Goal: Transaction & Acquisition: Book appointment/travel/reservation

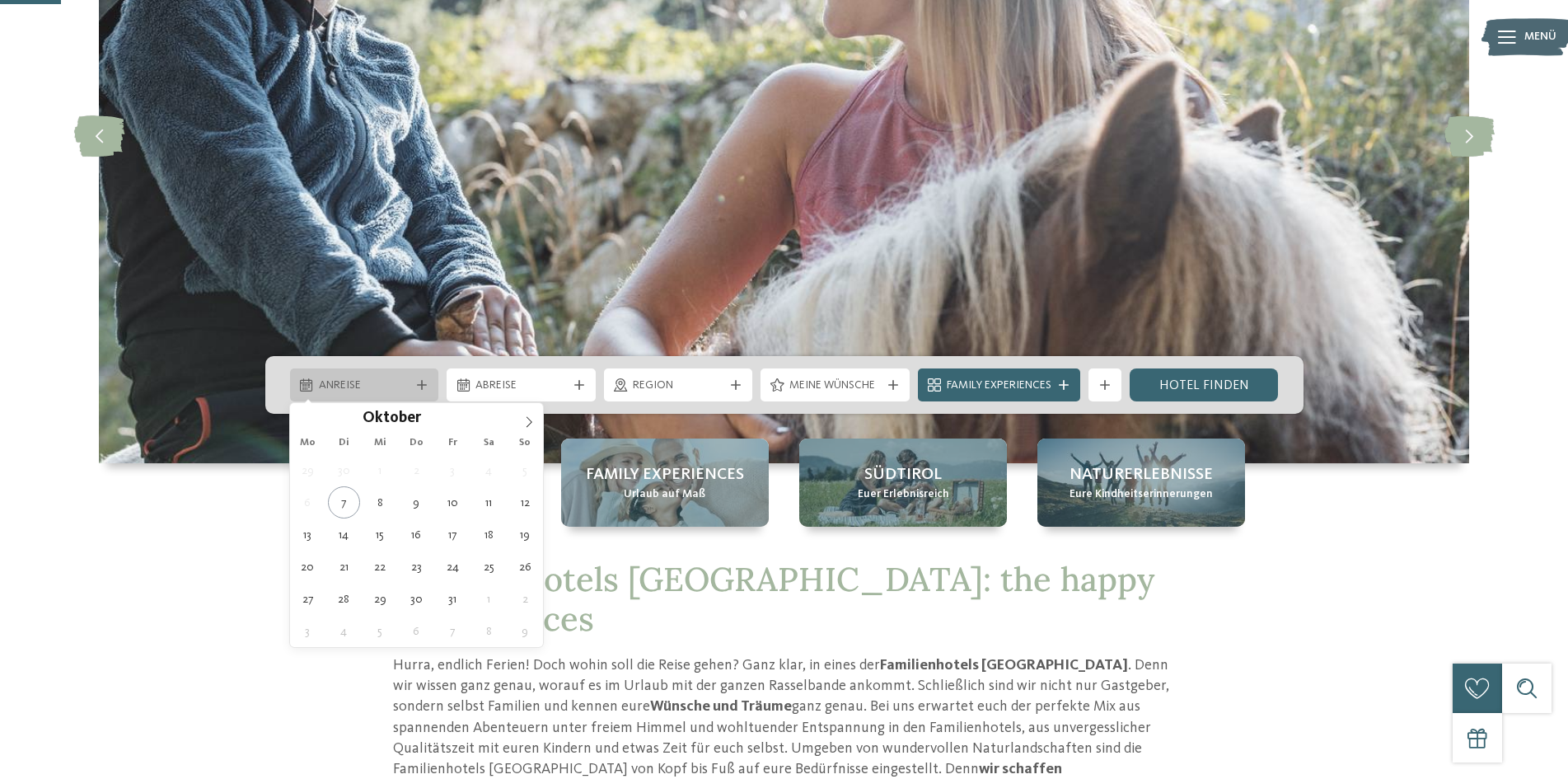
click at [407, 383] on span "Anreise" at bounding box center [364, 385] width 91 height 17
type div "[DATE]"
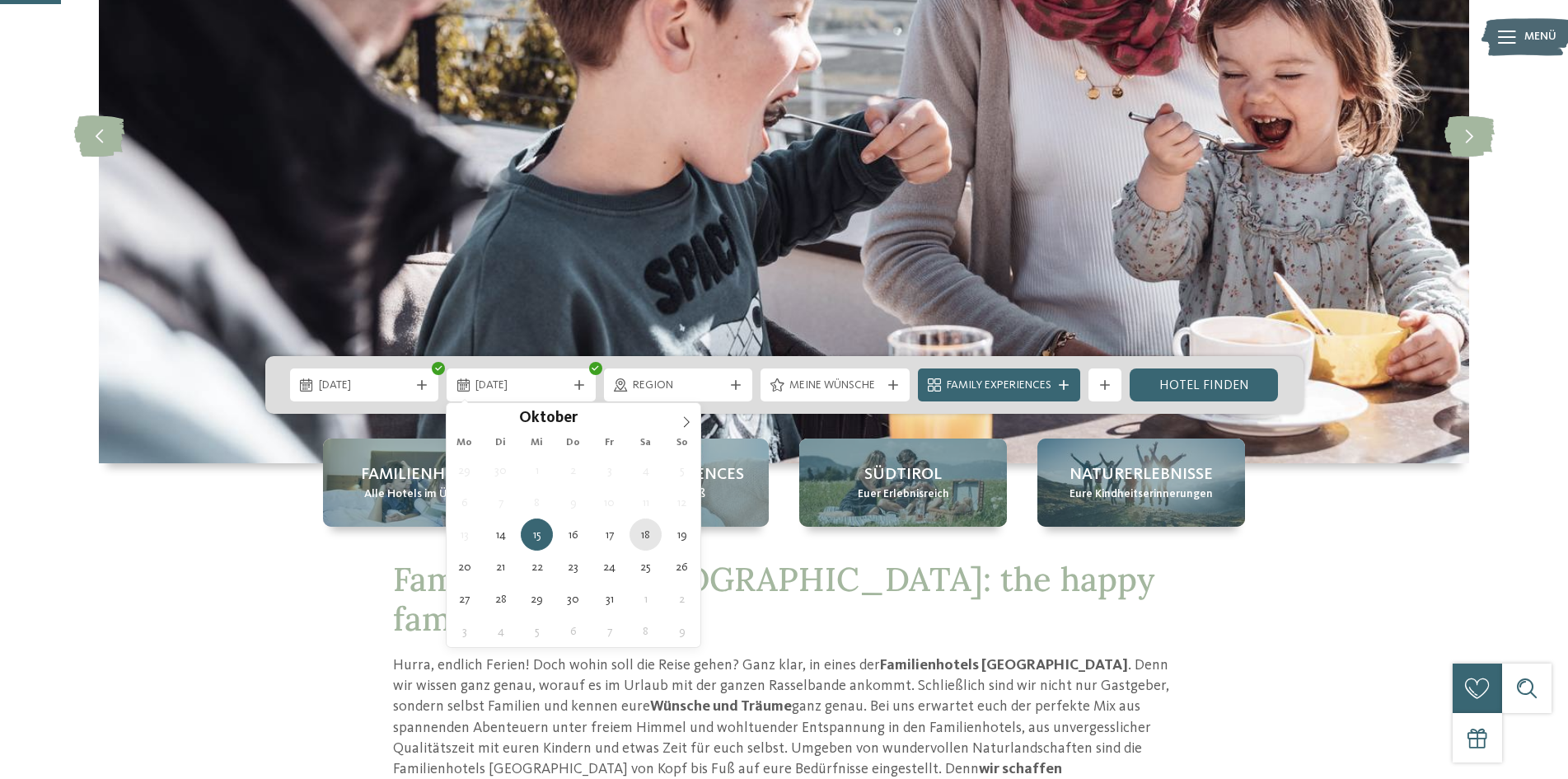
type div "18.10.2025"
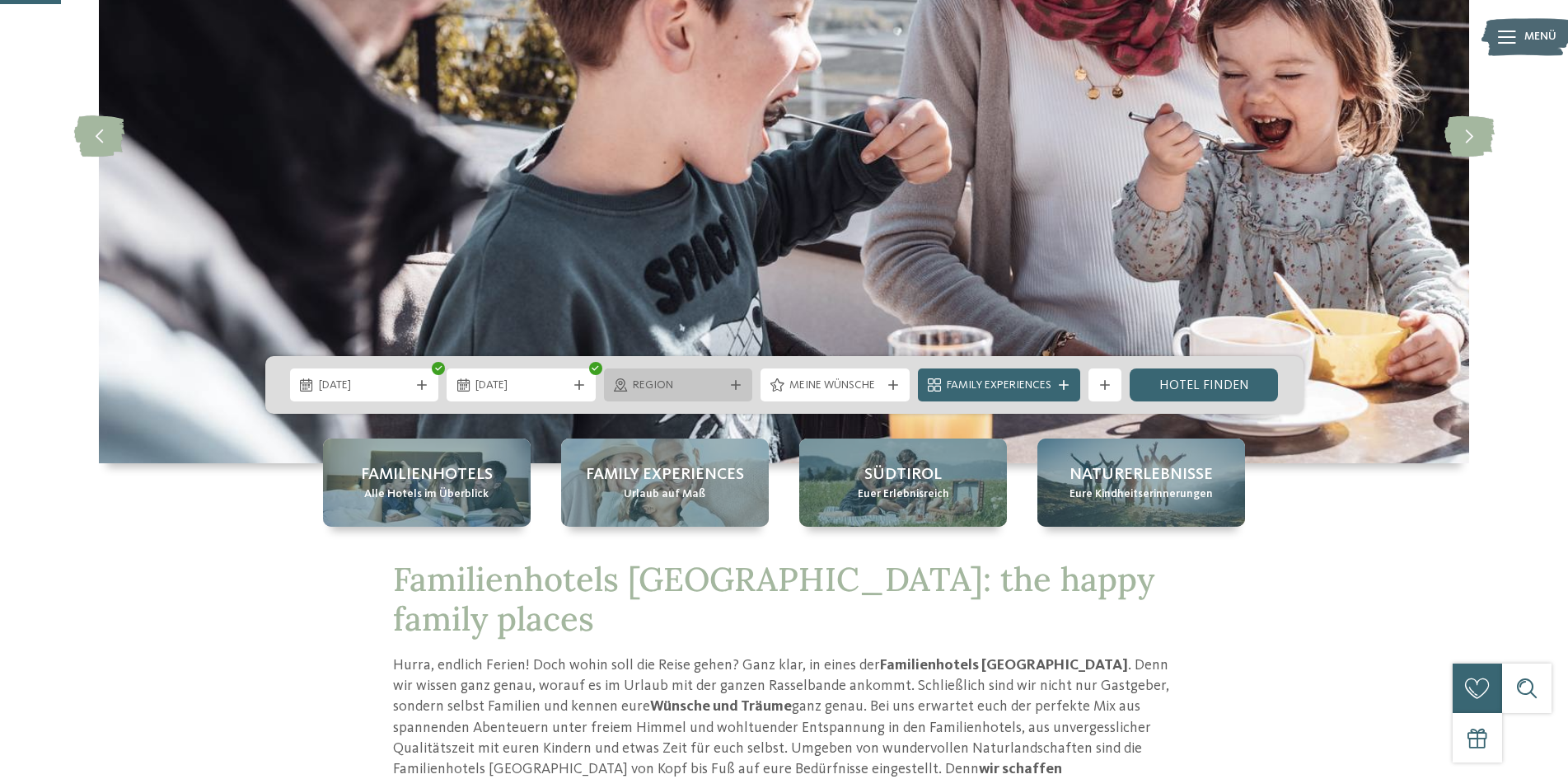
click at [693, 389] on span "Region" at bounding box center [678, 385] width 91 height 17
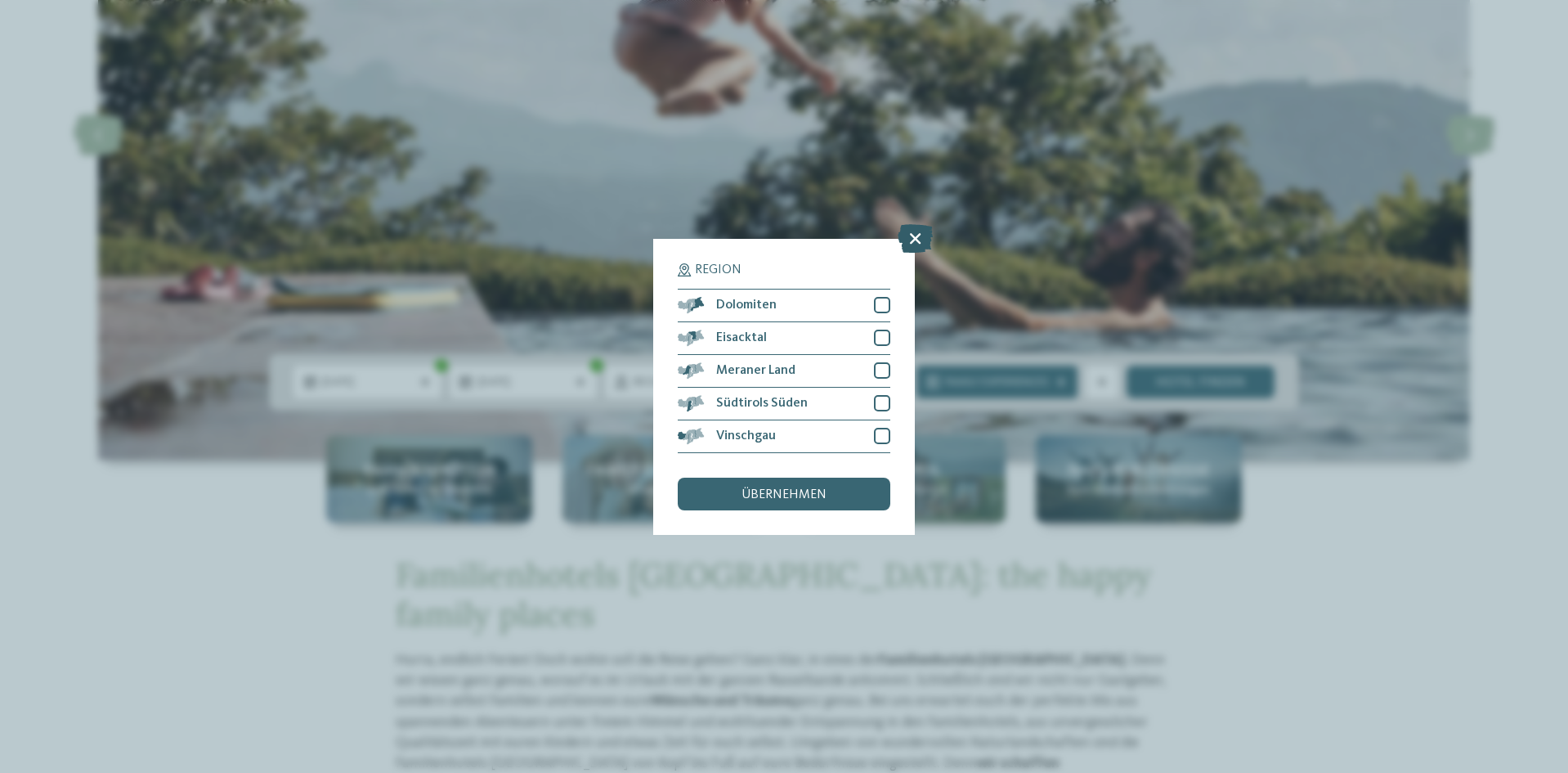
click at [913, 234] on icon at bounding box center [915, 237] width 35 height 28
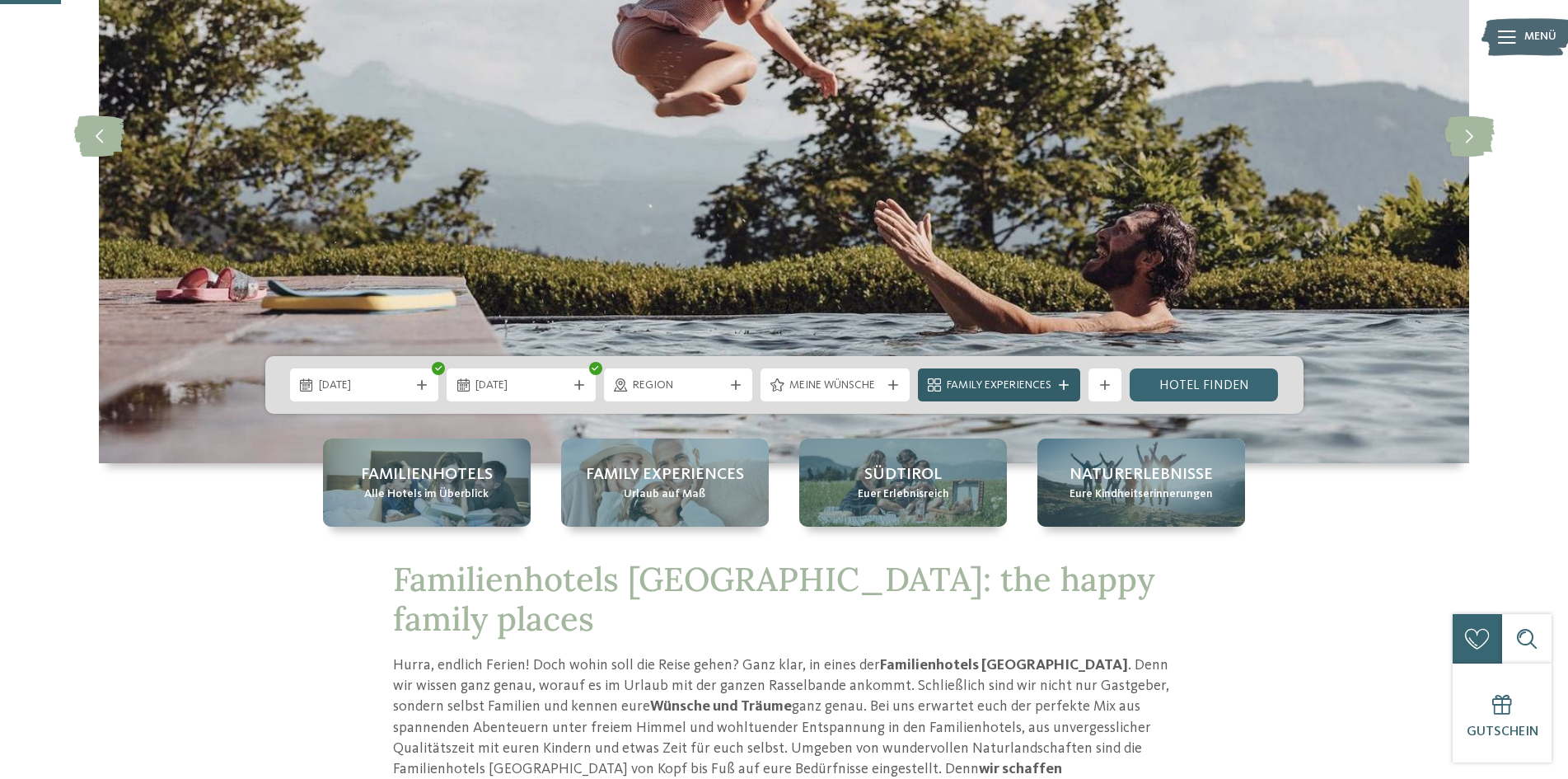
click at [1018, 376] on div "Family Experiences" at bounding box center [999, 385] width 113 height 18
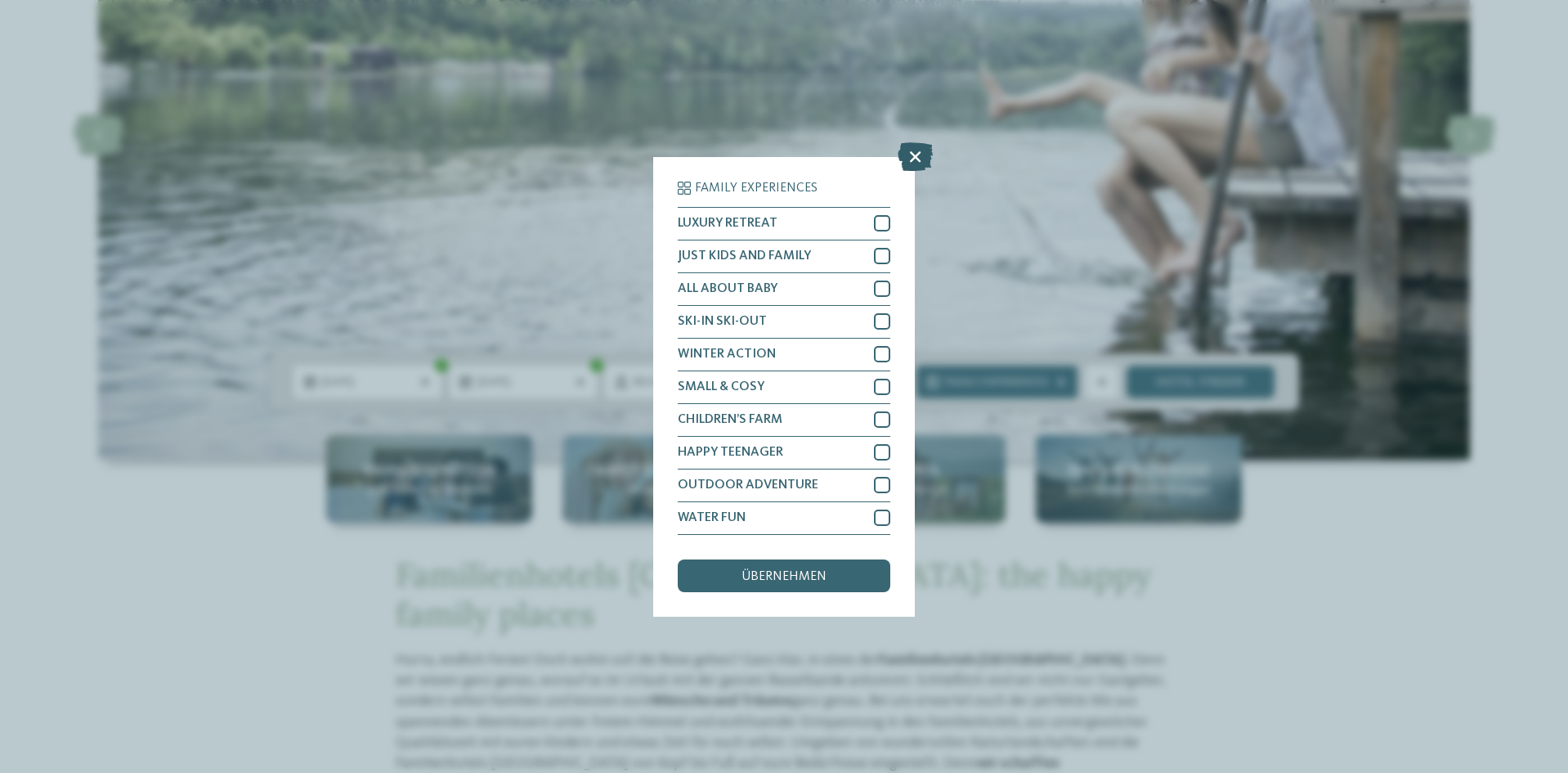
click at [909, 153] on icon at bounding box center [915, 155] width 35 height 28
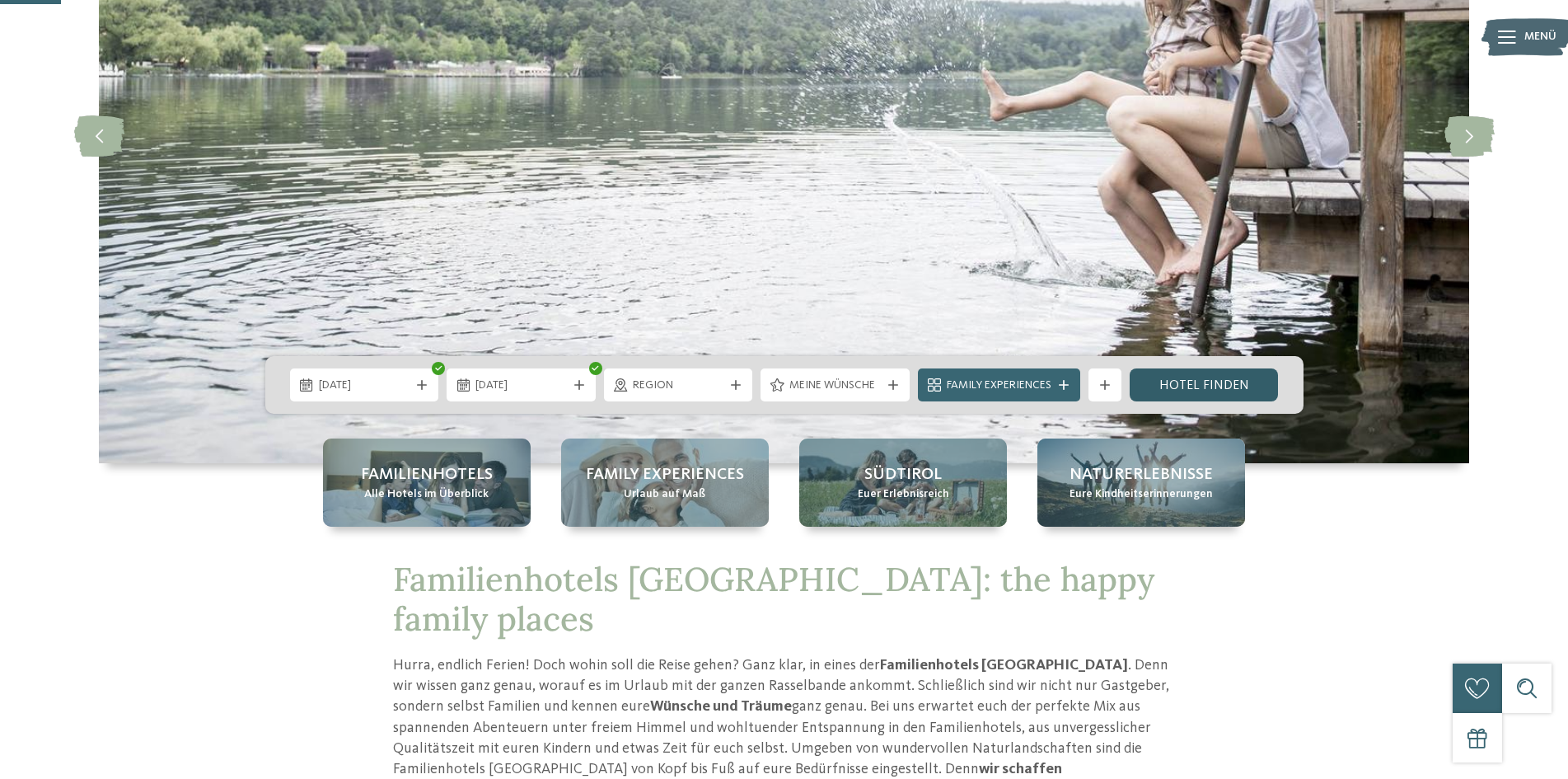
click at [1223, 386] on link "Hotel finden" at bounding box center [1204, 384] width 149 height 33
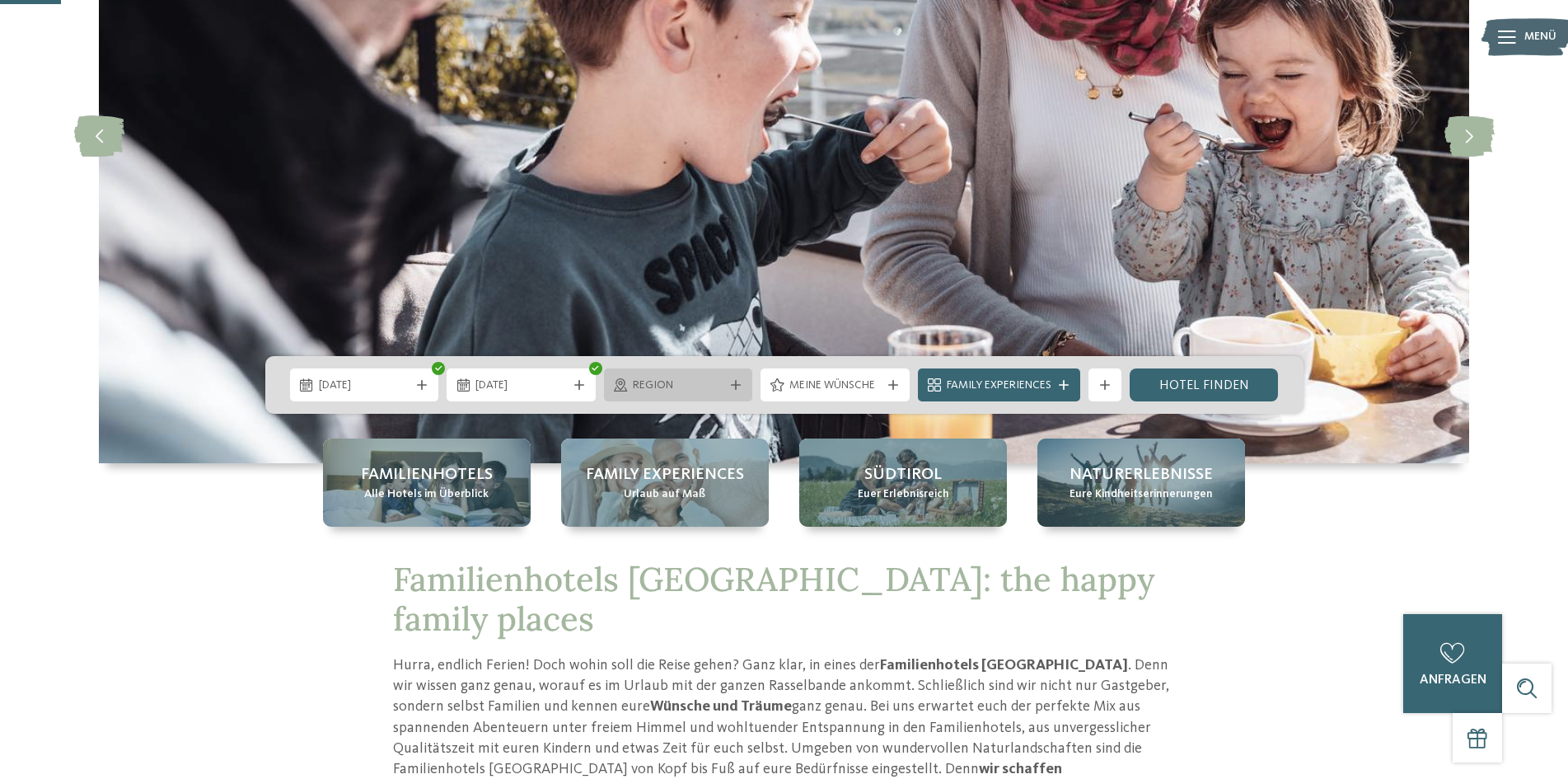
click at [705, 385] on span "Region" at bounding box center [678, 385] width 91 height 17
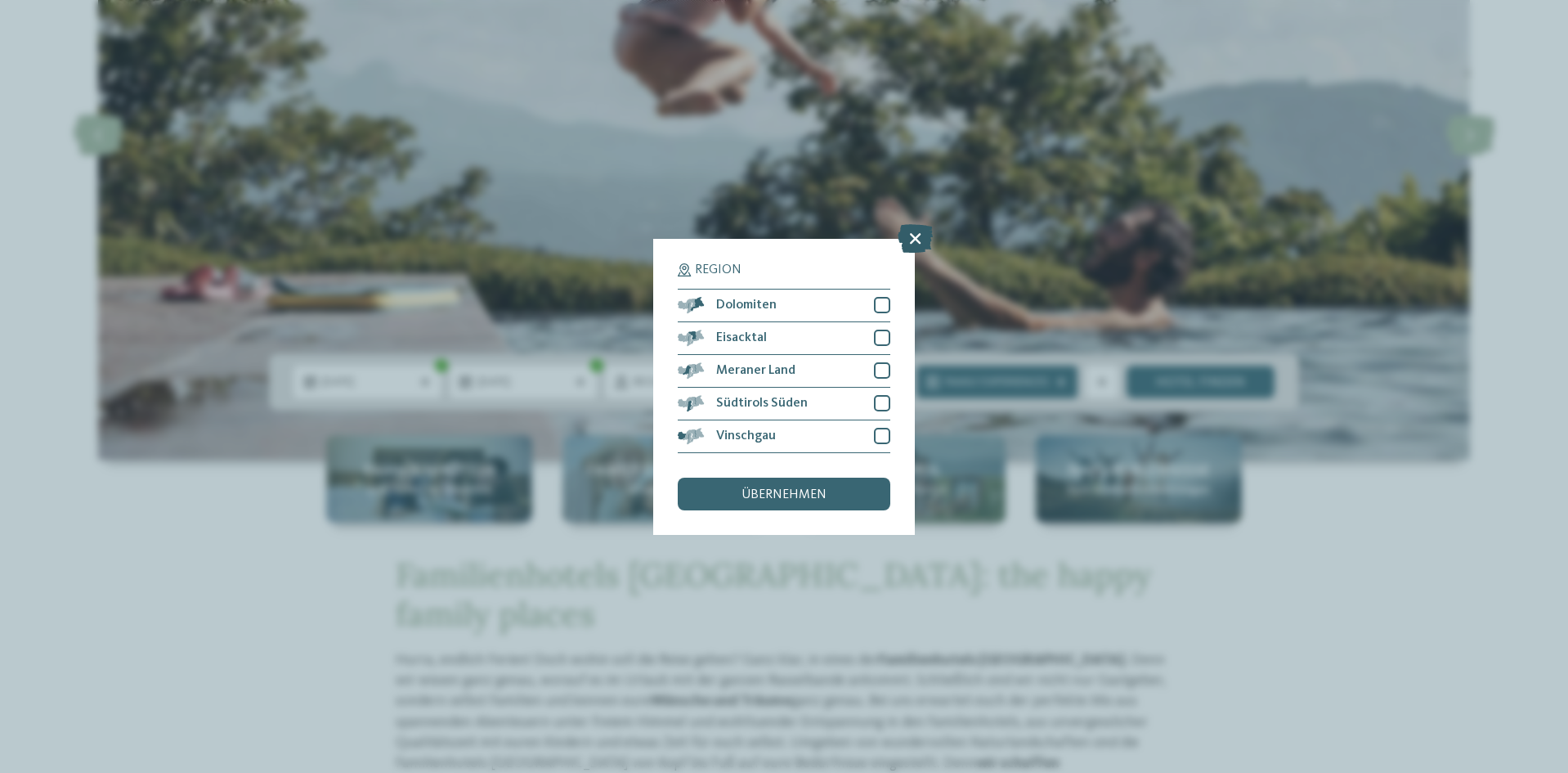
click at [911, 227] on icon at bounding box center [915, 237] width 35 height 28
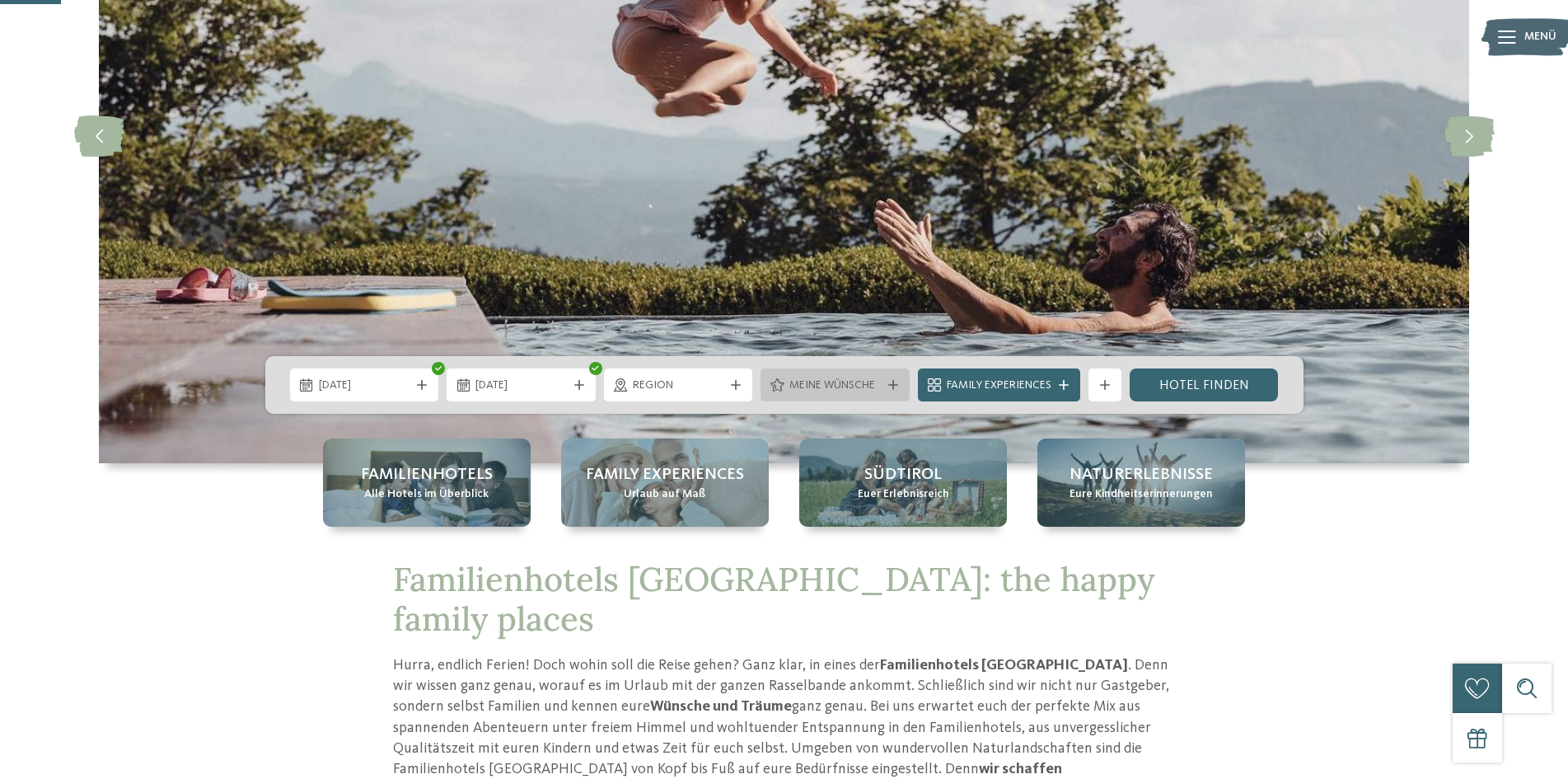
click at [820, 393] on span "Meine Wünsche" at bounding box center [835, 385] width 91 height 17
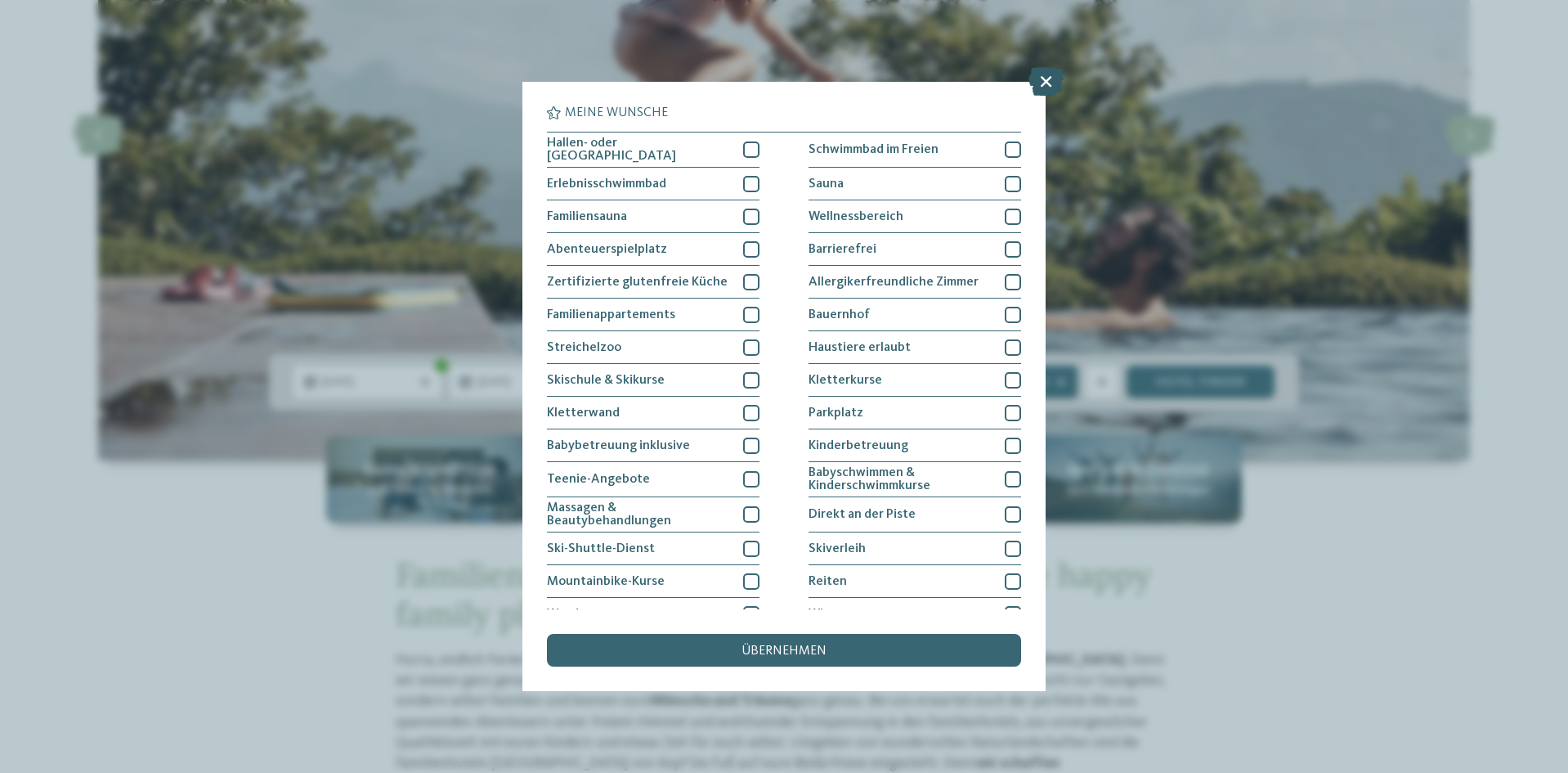
click at [1043, 81] on icon at bounding box center [1046, 81] width 35 height 28
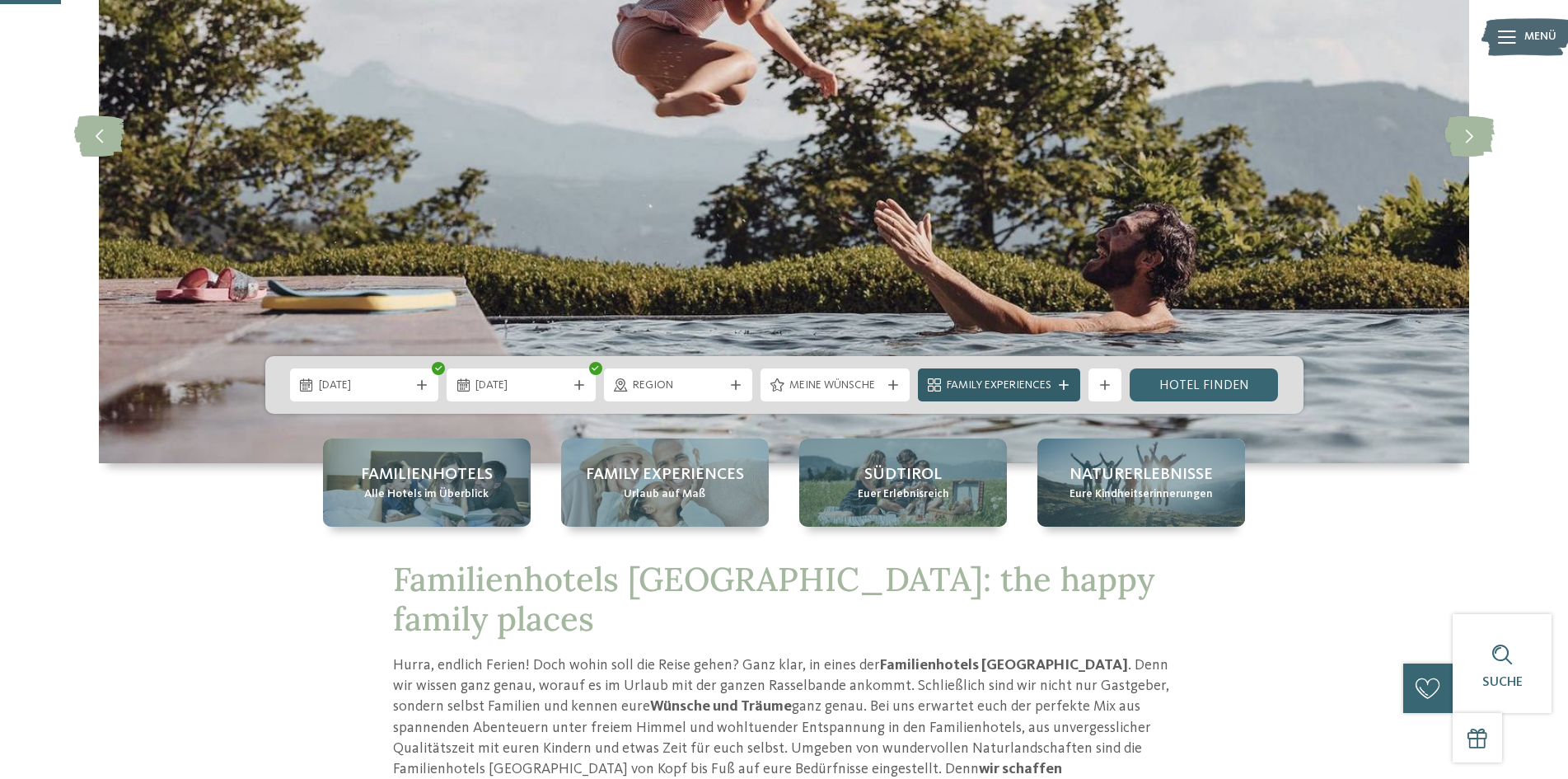
click at [991, 381] on span "Family Experiences" at bounding box center [1000, 385] width 105 height 17
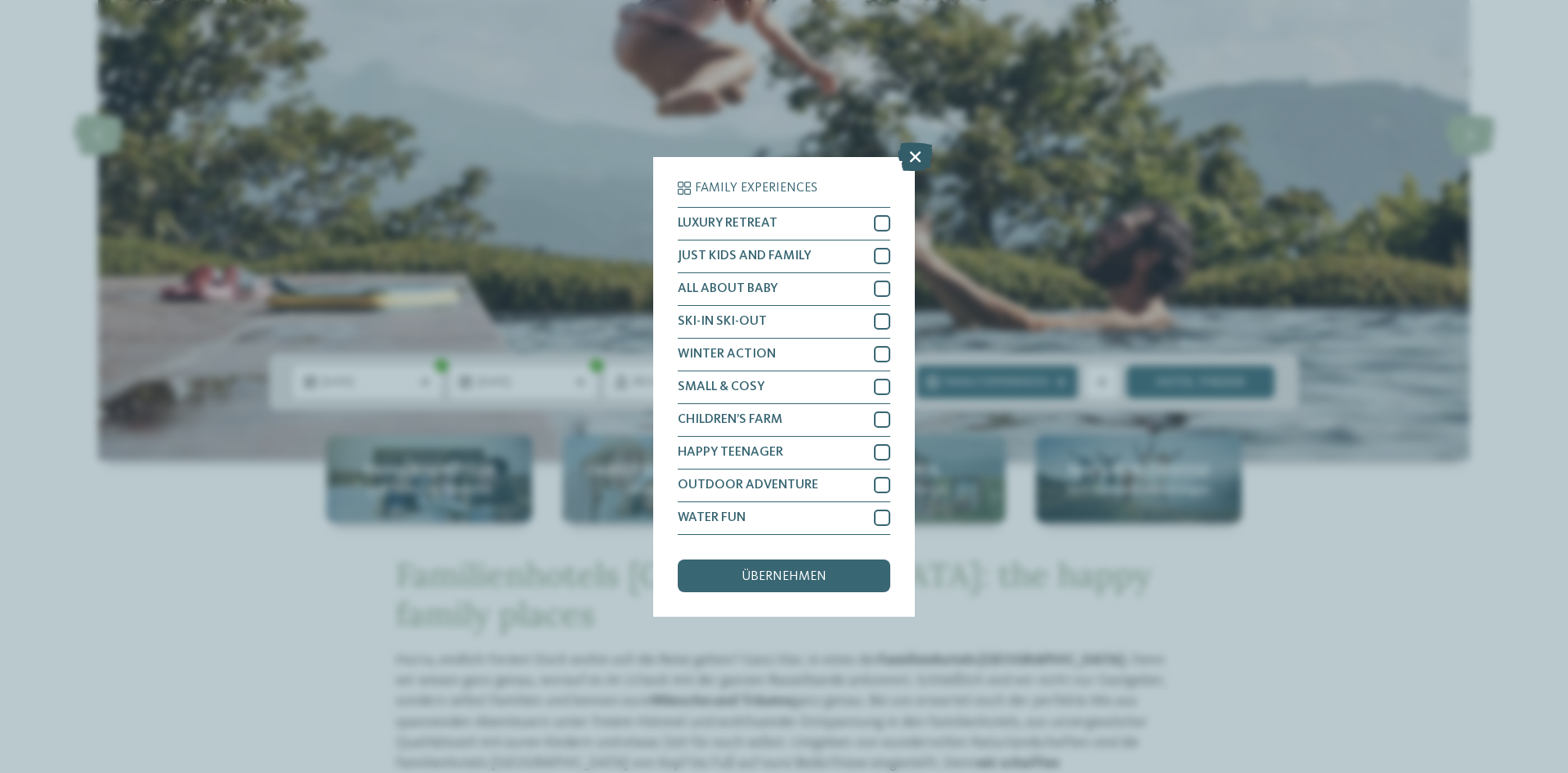
click at [915, 149] on icon at bounding box center [915, 155] width 35 height 28
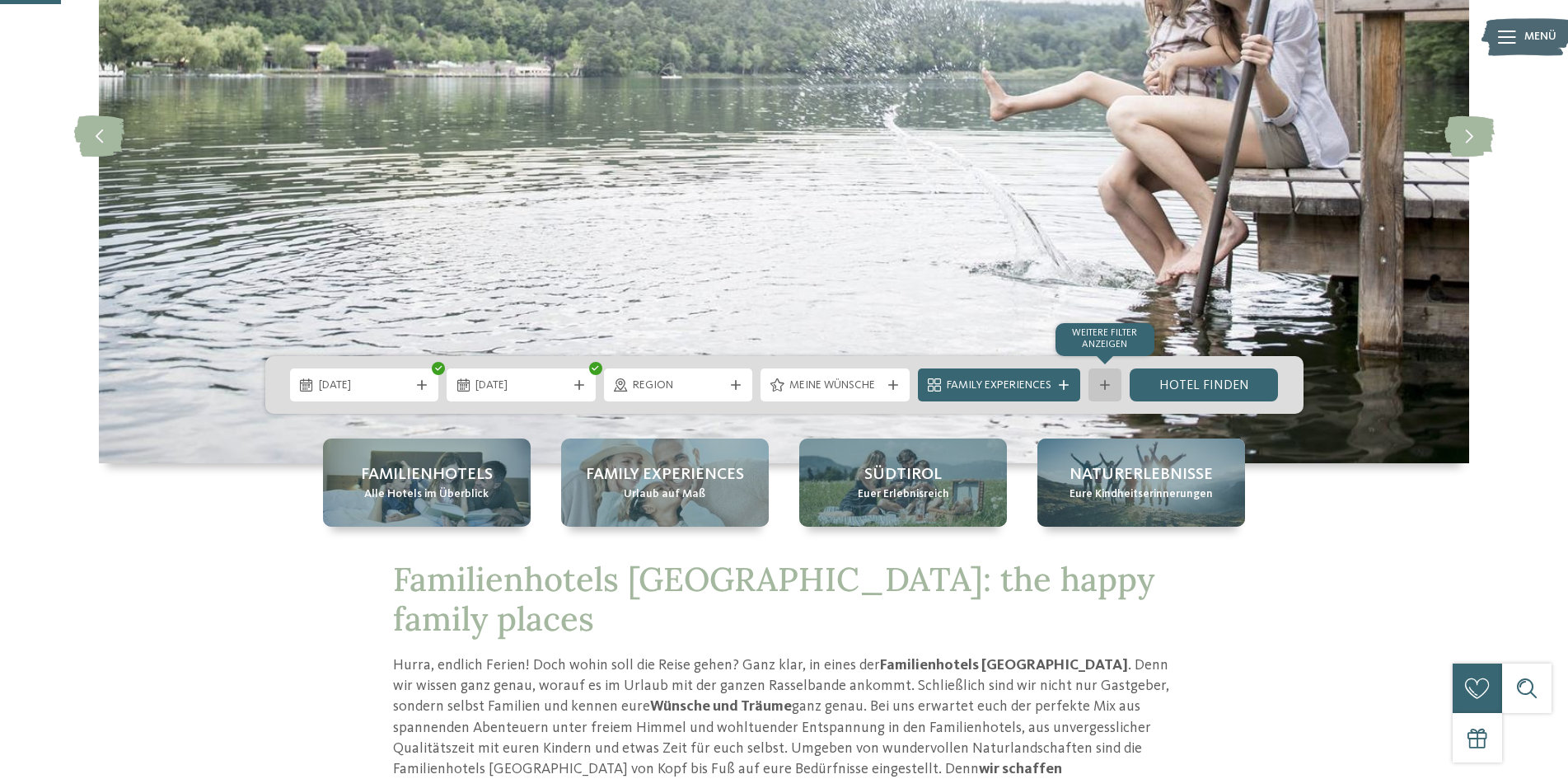
click at [1094, 382] on div "Weitere Filter anzeigen" at bounding box center [1105, 384] width 33 height 33
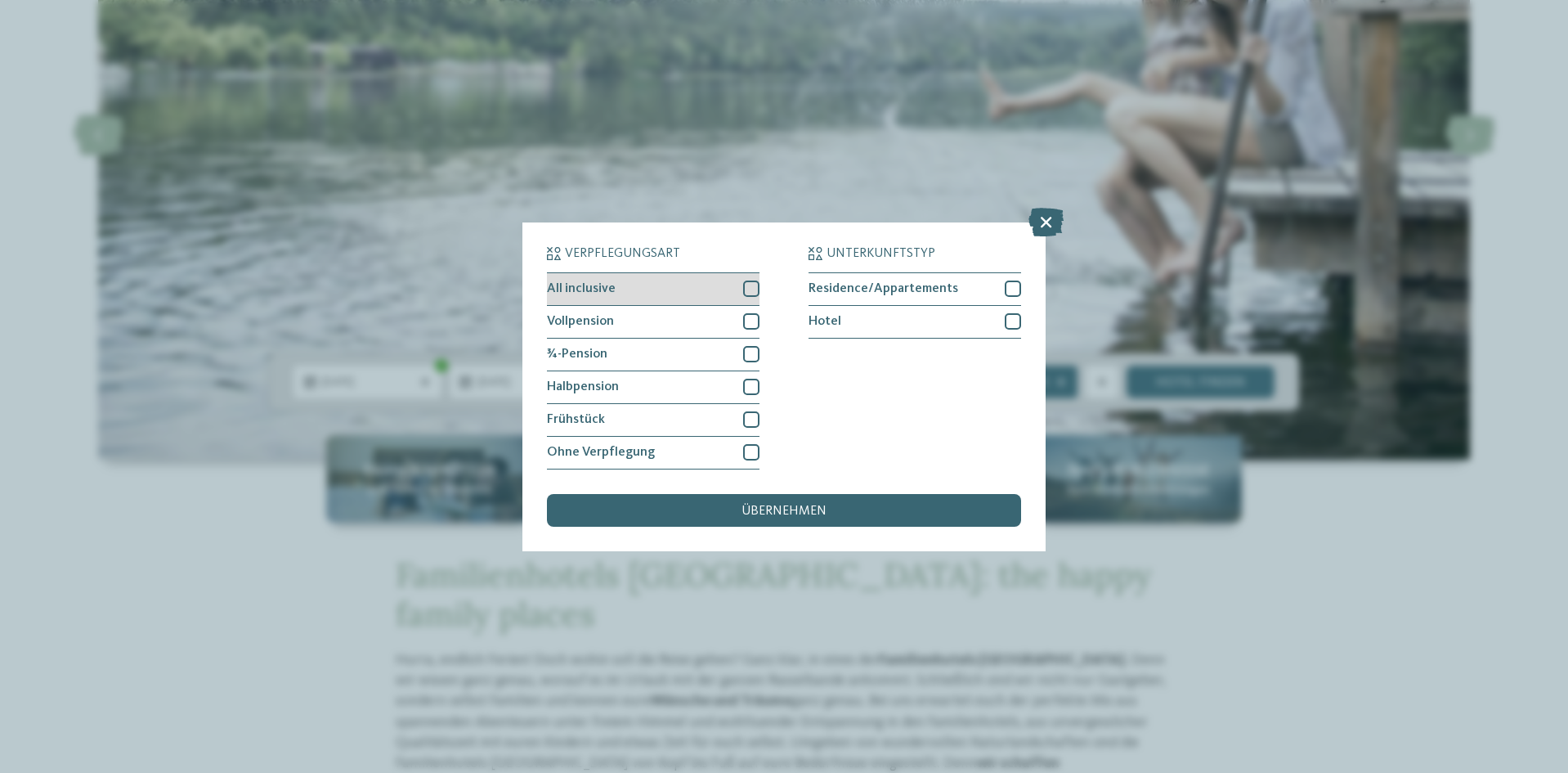
click at [745, 283] on div at bounding box center [751, 289] width 17 height 17
click at [802, 515] on span "übernehmen" at bounding box center [784, 511] width 85 height 13
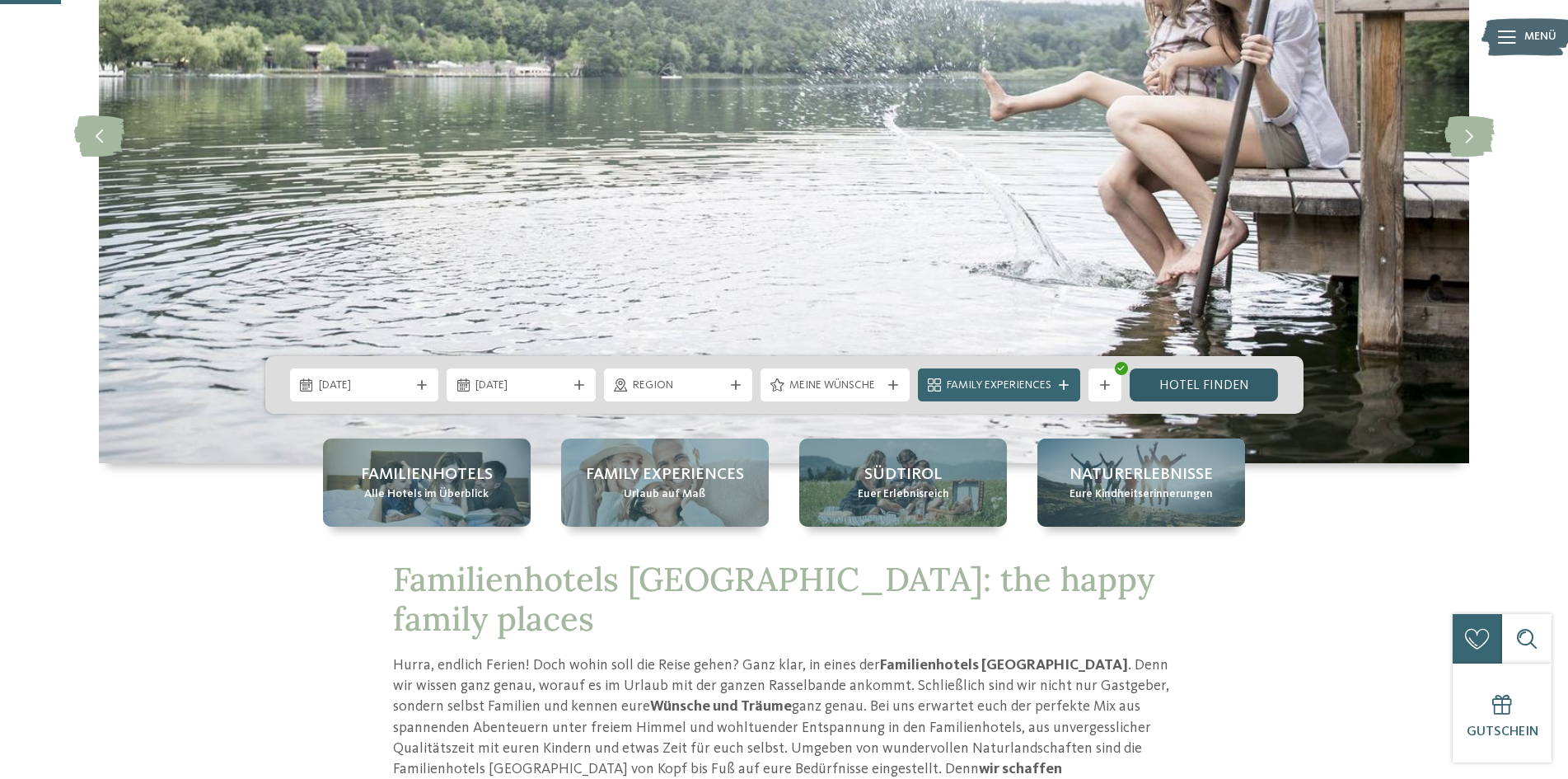
click at [1179, 381] on link "Hotel finden" at bounding box center [1204, 384] width 149 height 33
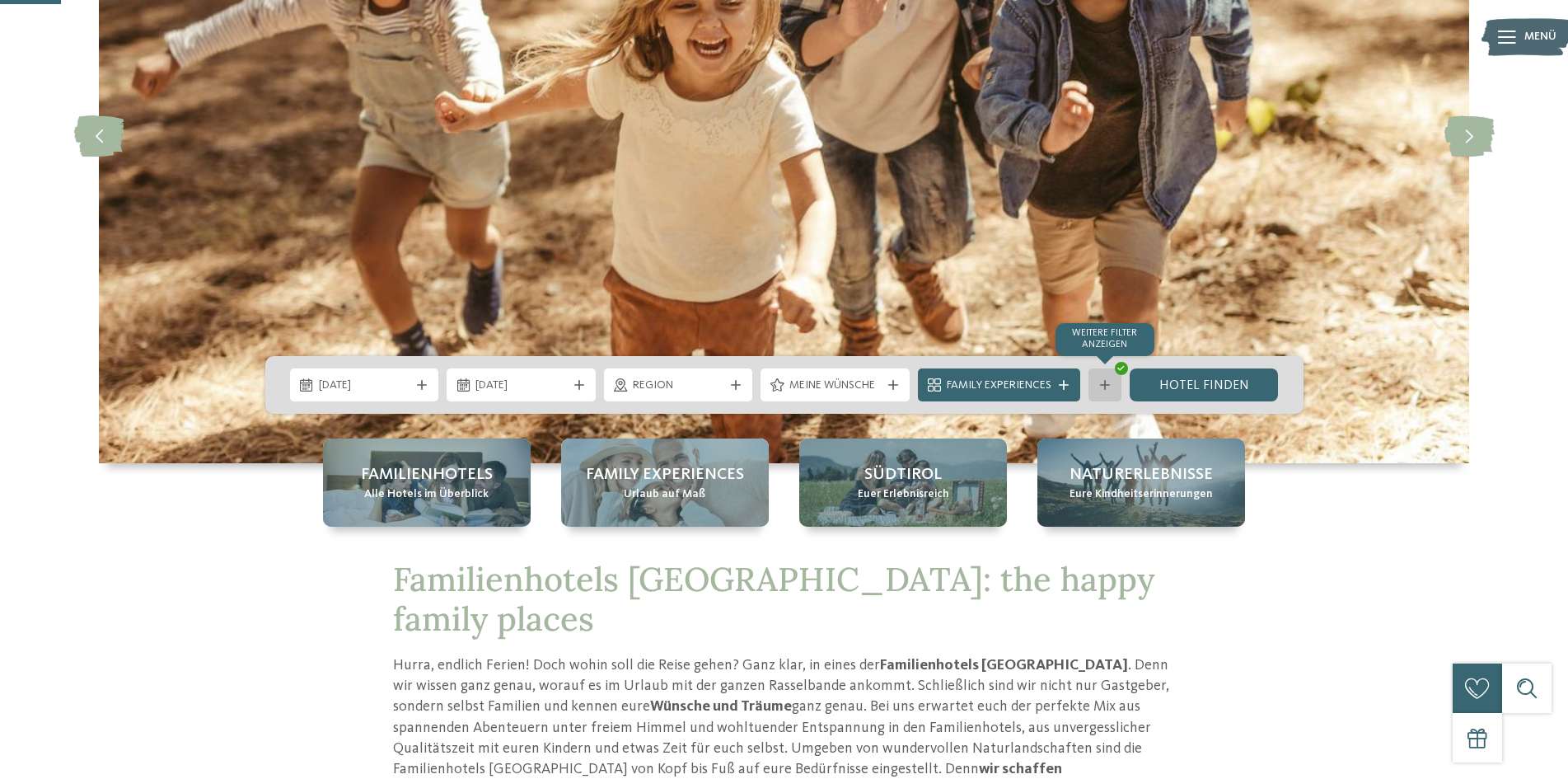
click at [1105, 383] on icon at bounding box center [1105, 385] width 10 height 10
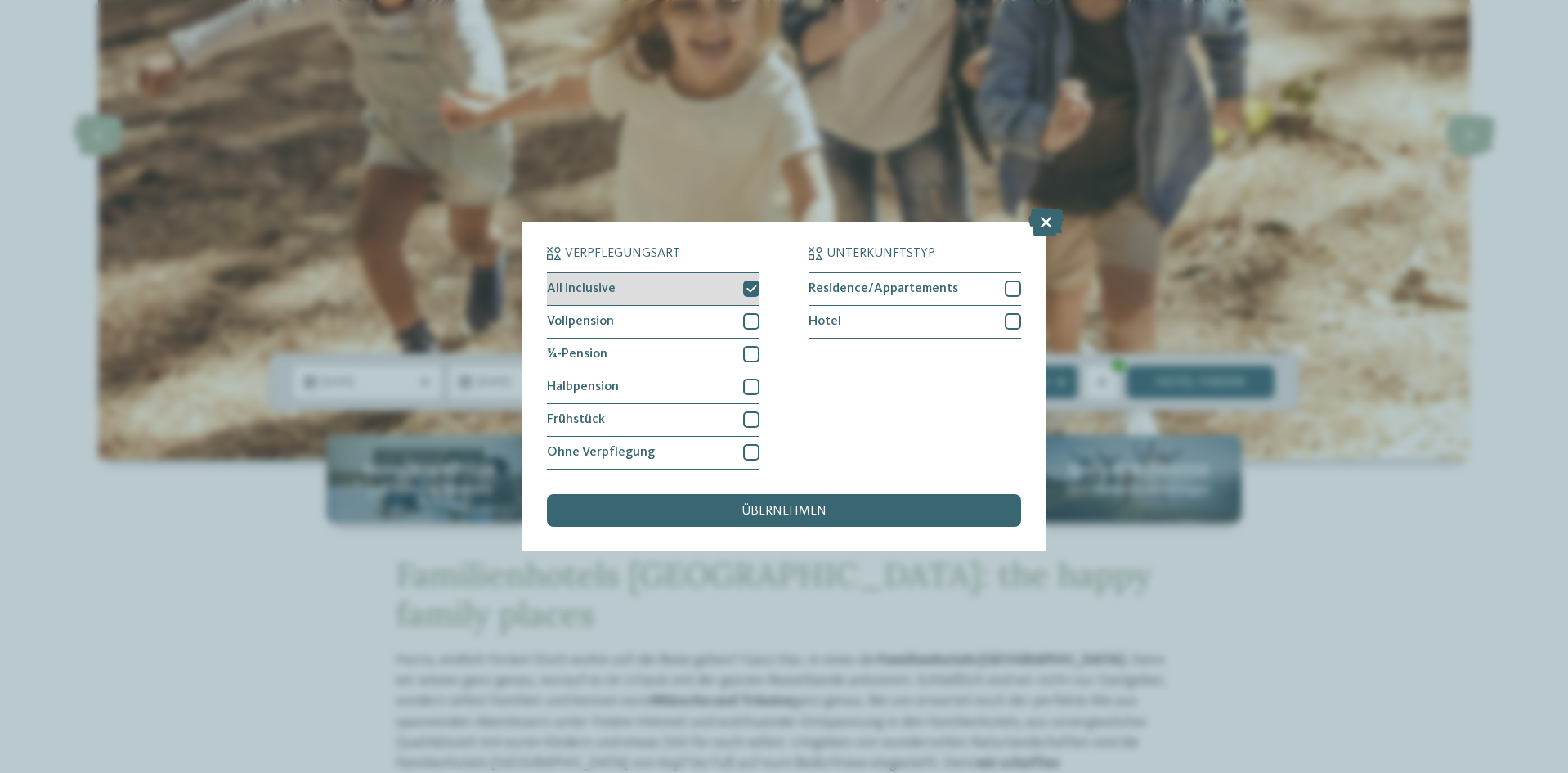
click at [746, 288] on icon at bounding box center [751, 289] width 11 height 10
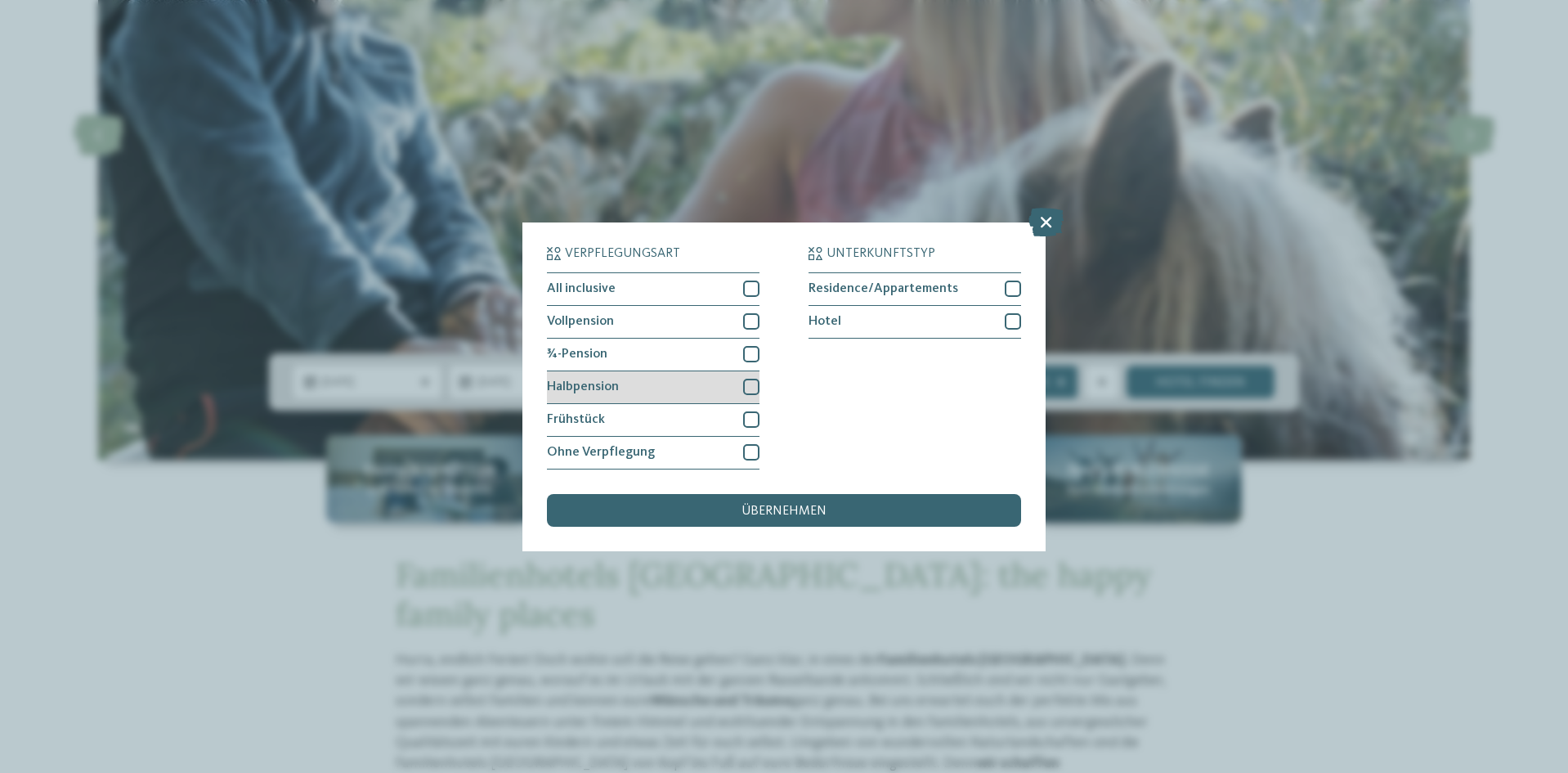
click at [753, 379] on div at bounding box center [751, 386] width 17 height 17
click at [759, 503] on div "übernehmen" at bounding box center [784, 510] width 474 height 32
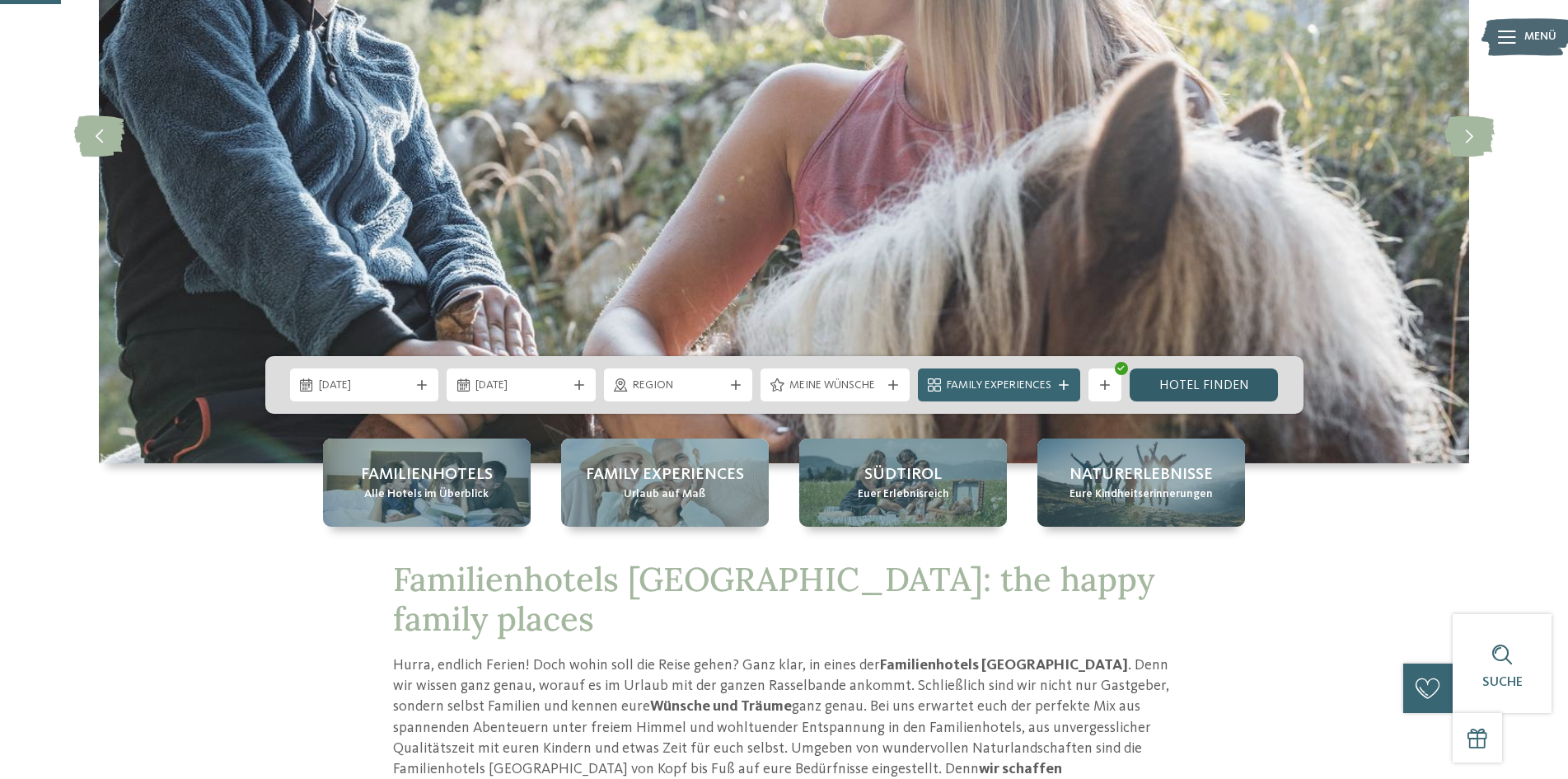
click at [1156, 377] on link "Hotel finden" at bounding box center [1204, 384] width 149 height 33
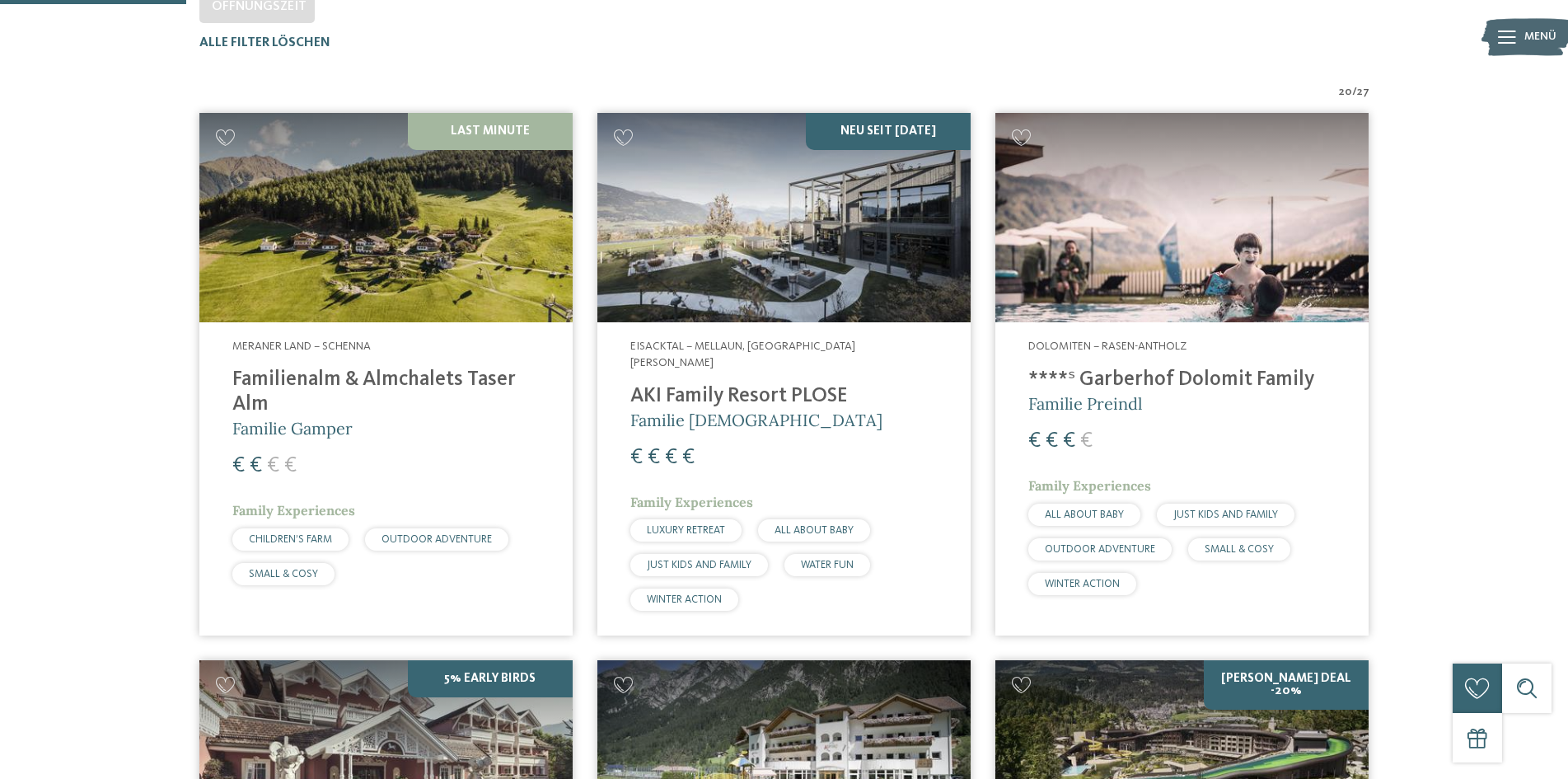
scroll to position [540, 0]
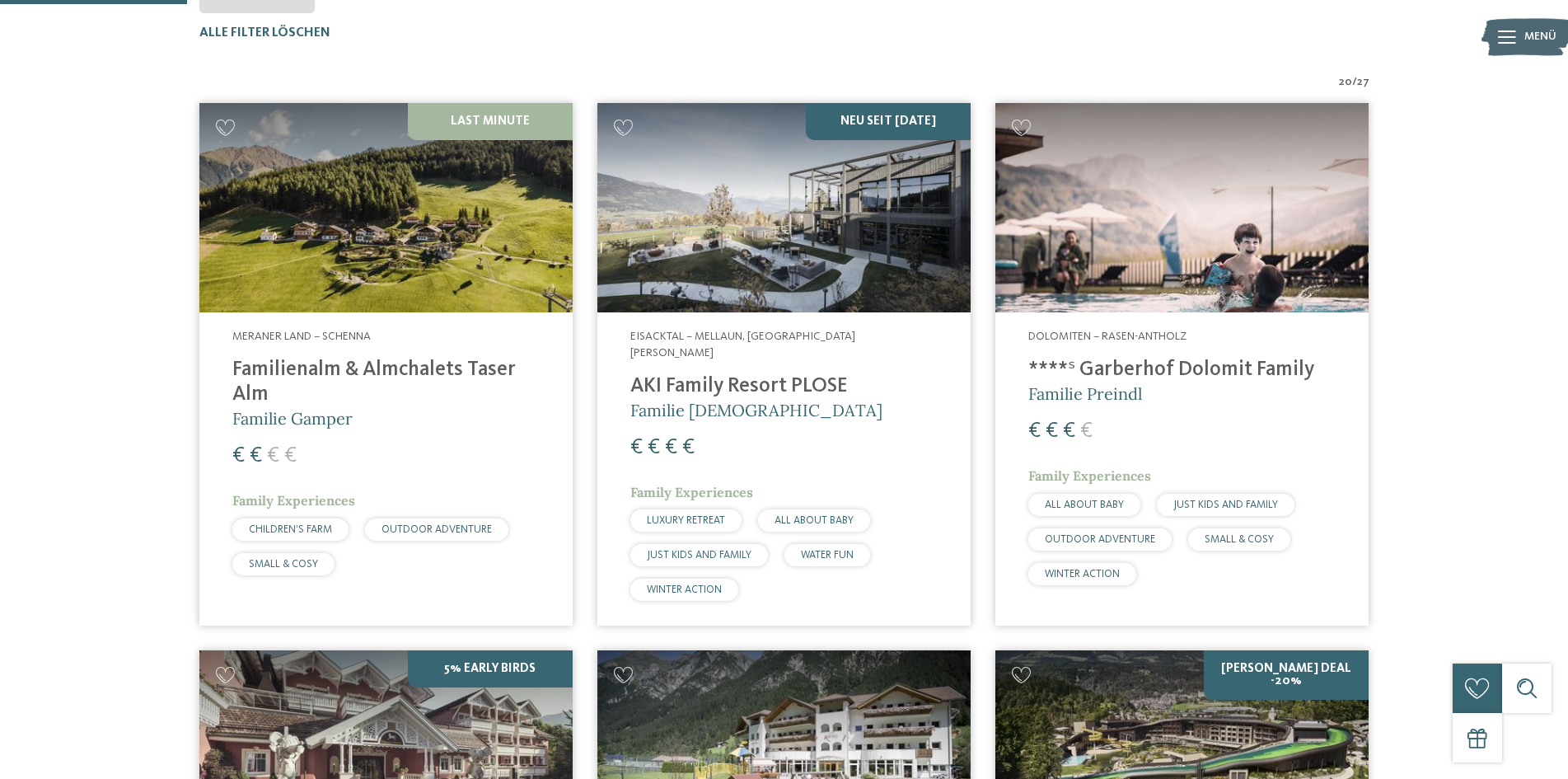
click at [313, 221] on img at bounding box center [385, 208] width 373 height 210
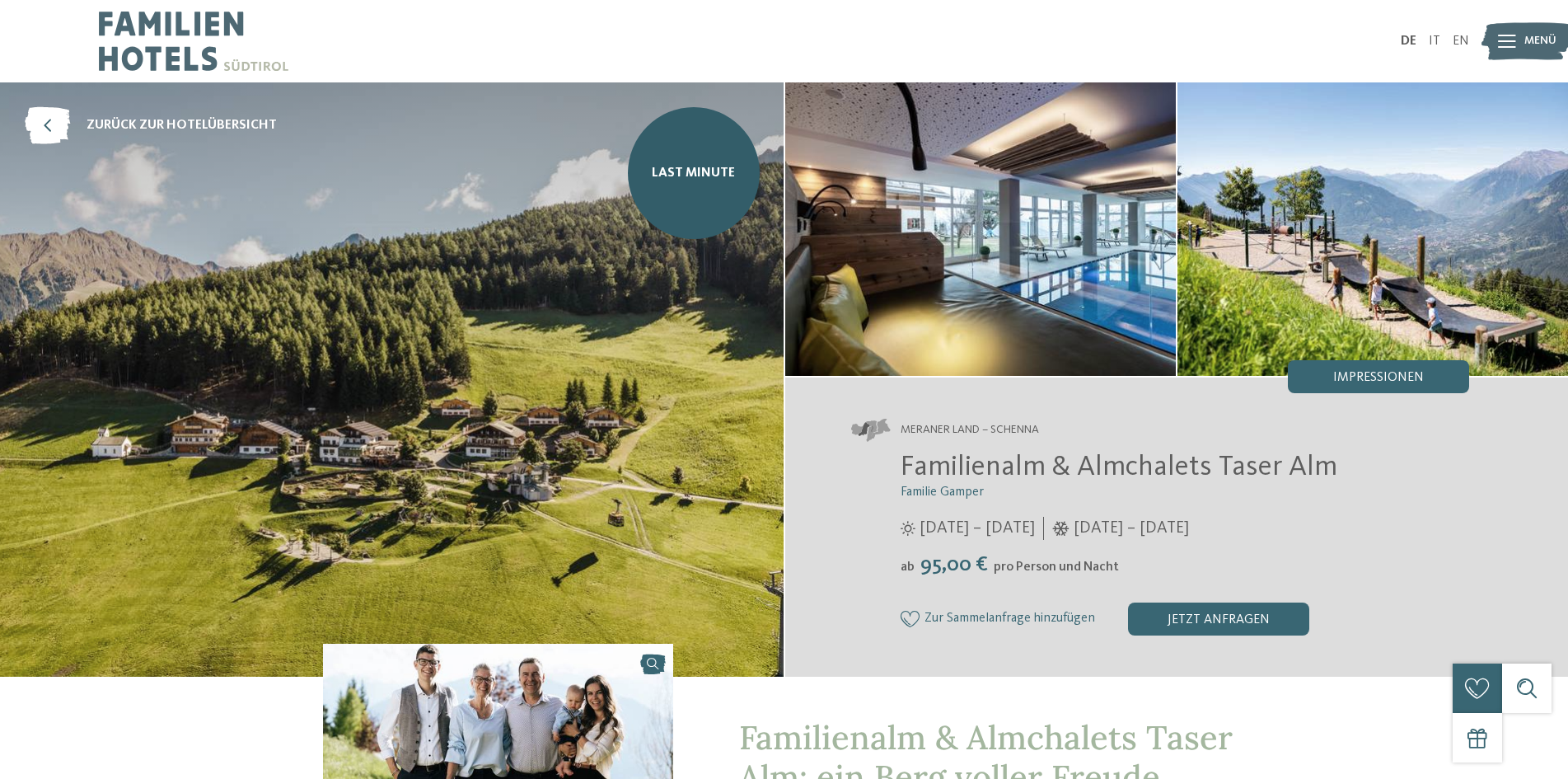
click at [470, 296] on img at bounding box center [392, 379] width 784 height 594
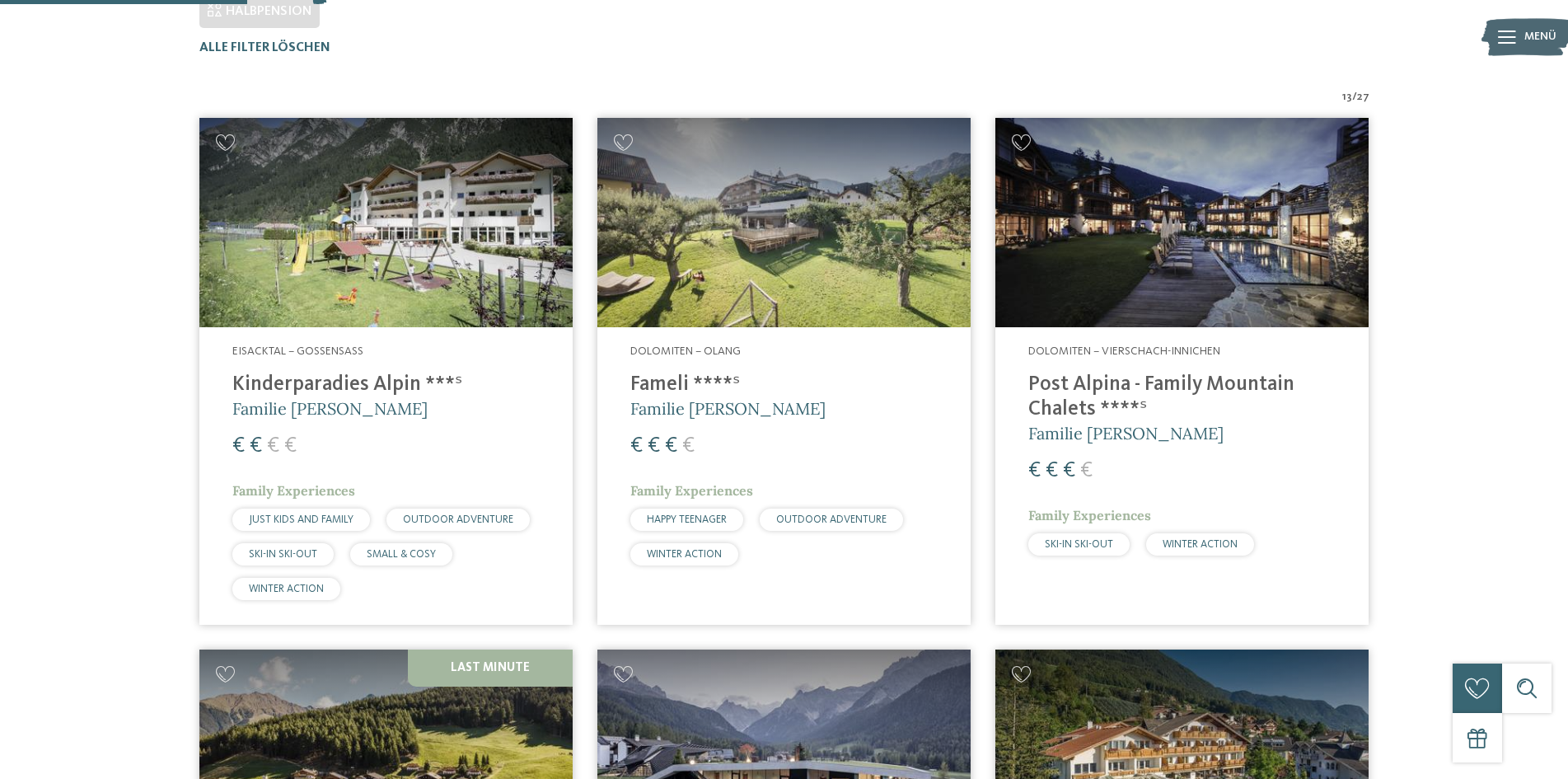
scroll to position [540, 0]
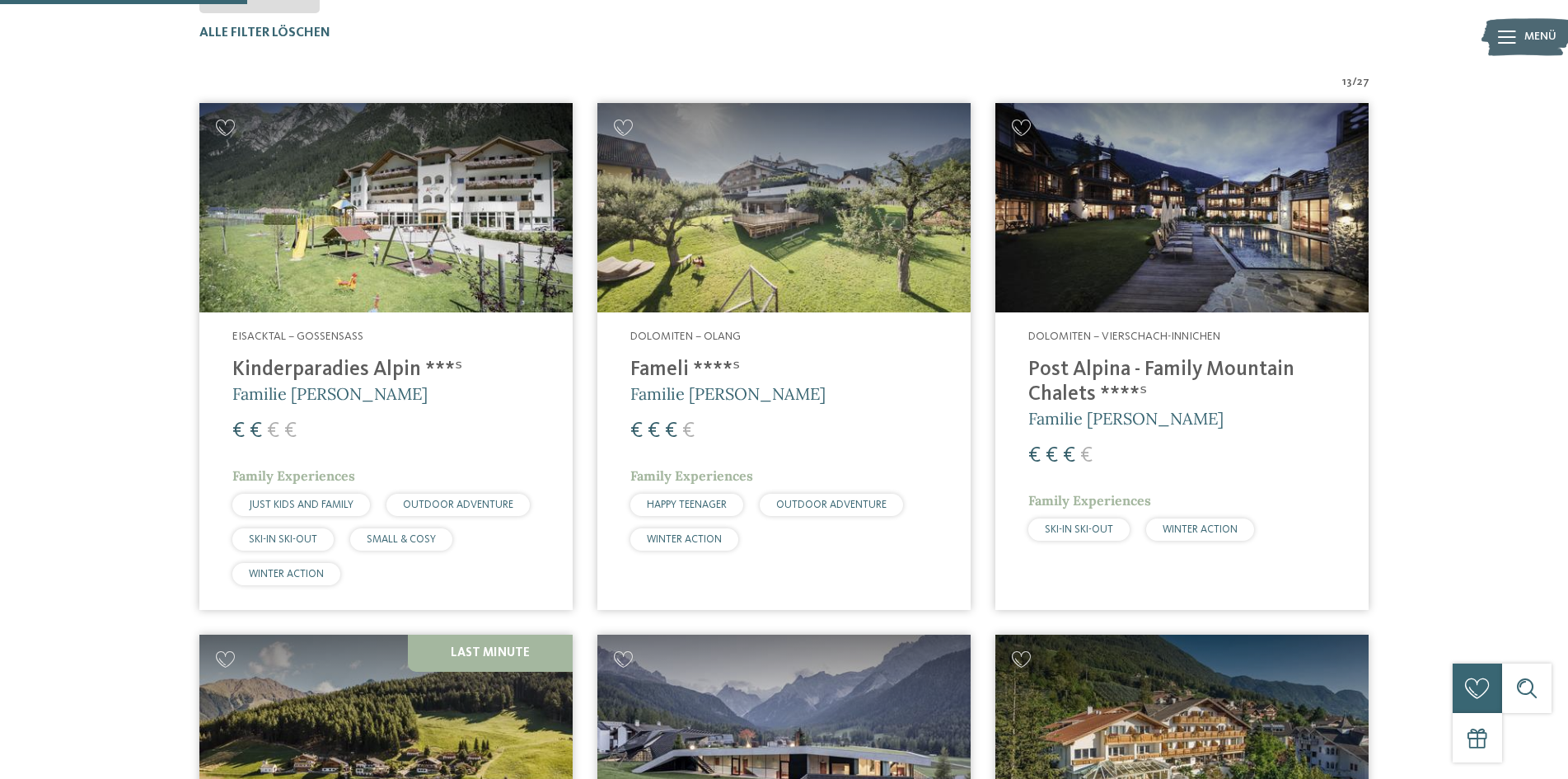
click at [449, 224] on img at bounding box center [385, 208] width 373 height 210
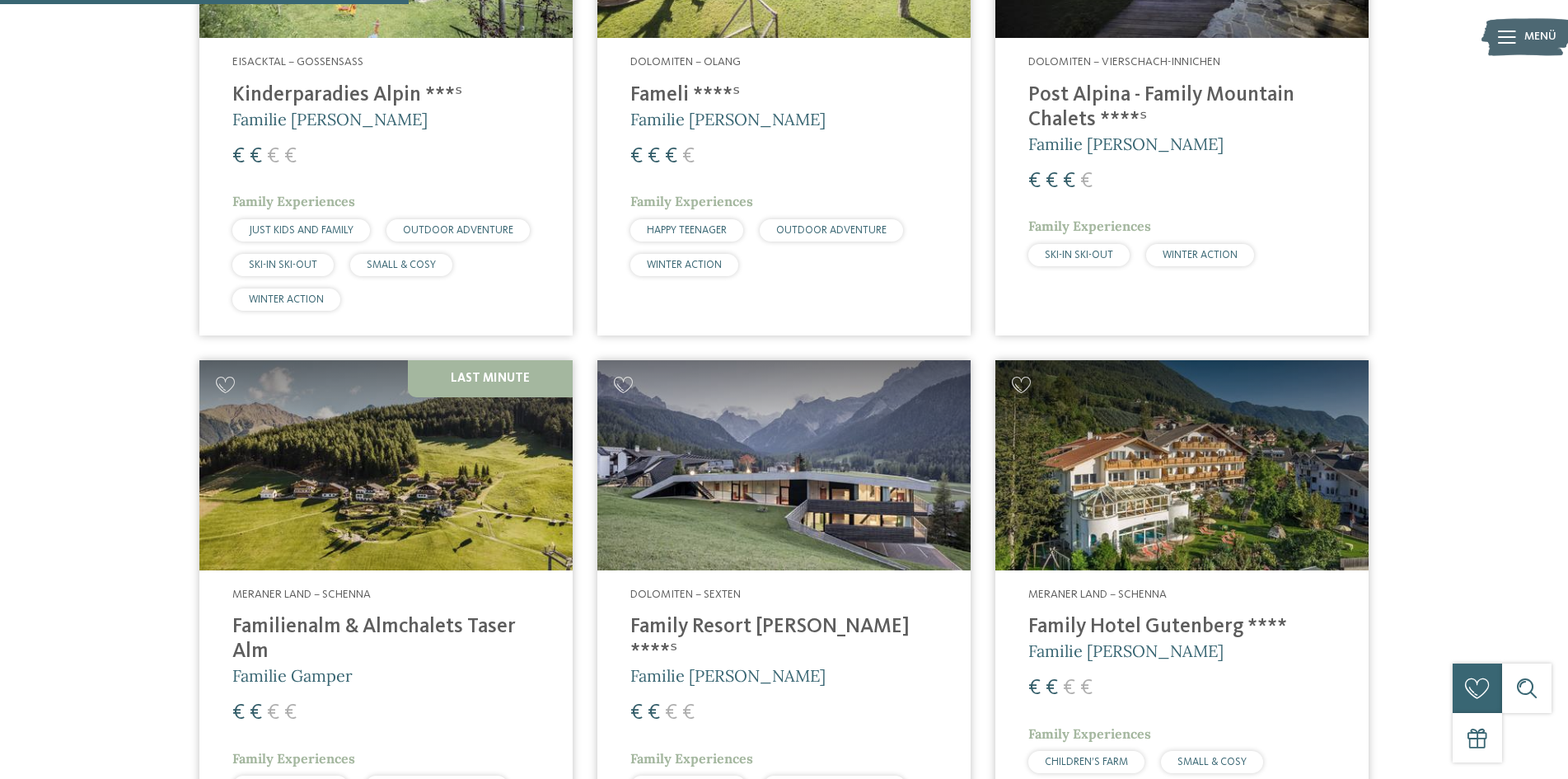
scroll to position [1090, 0]
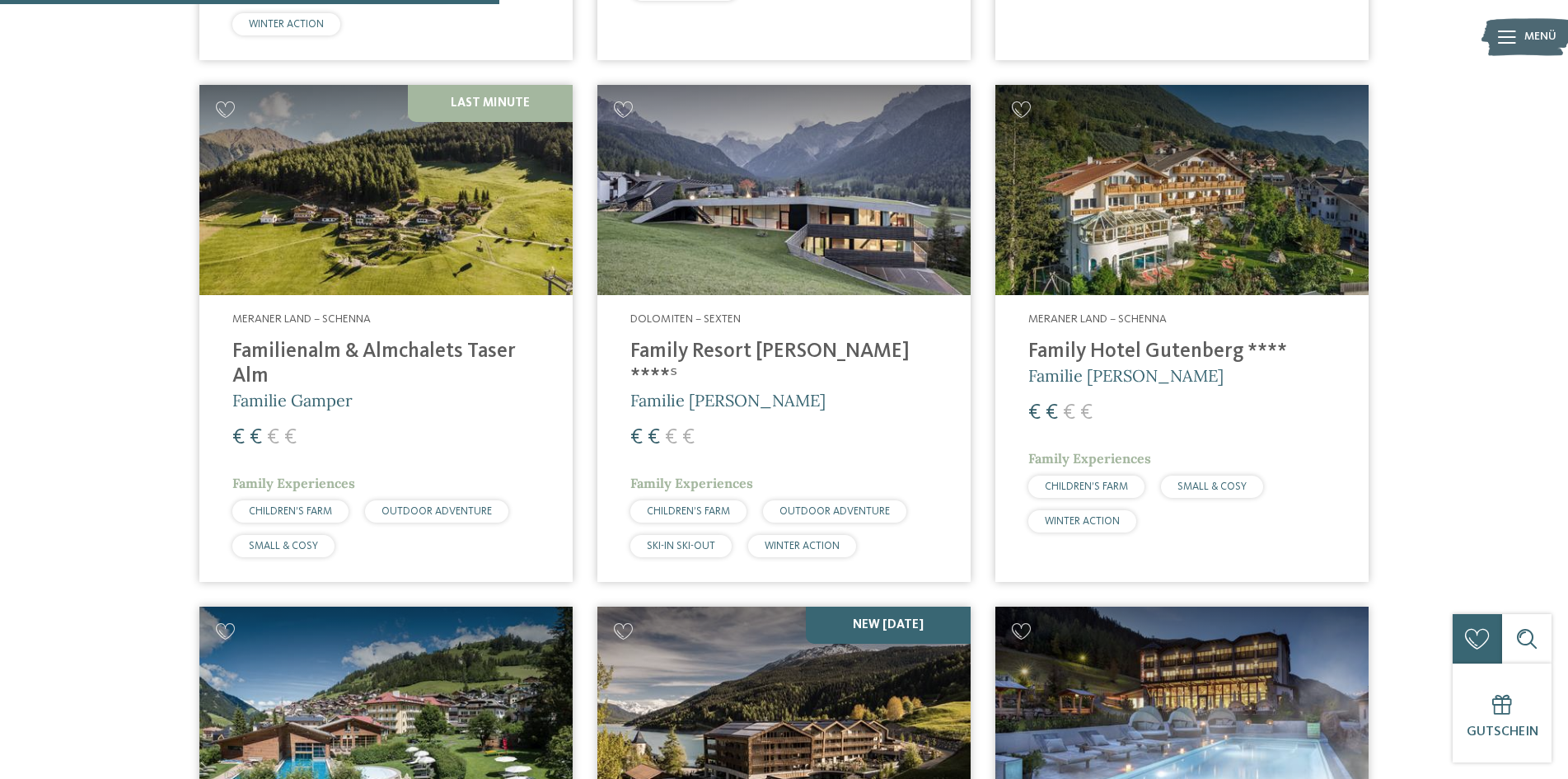
click at [351, 226] on img at bounding box center [385, 190] width 373 height 210
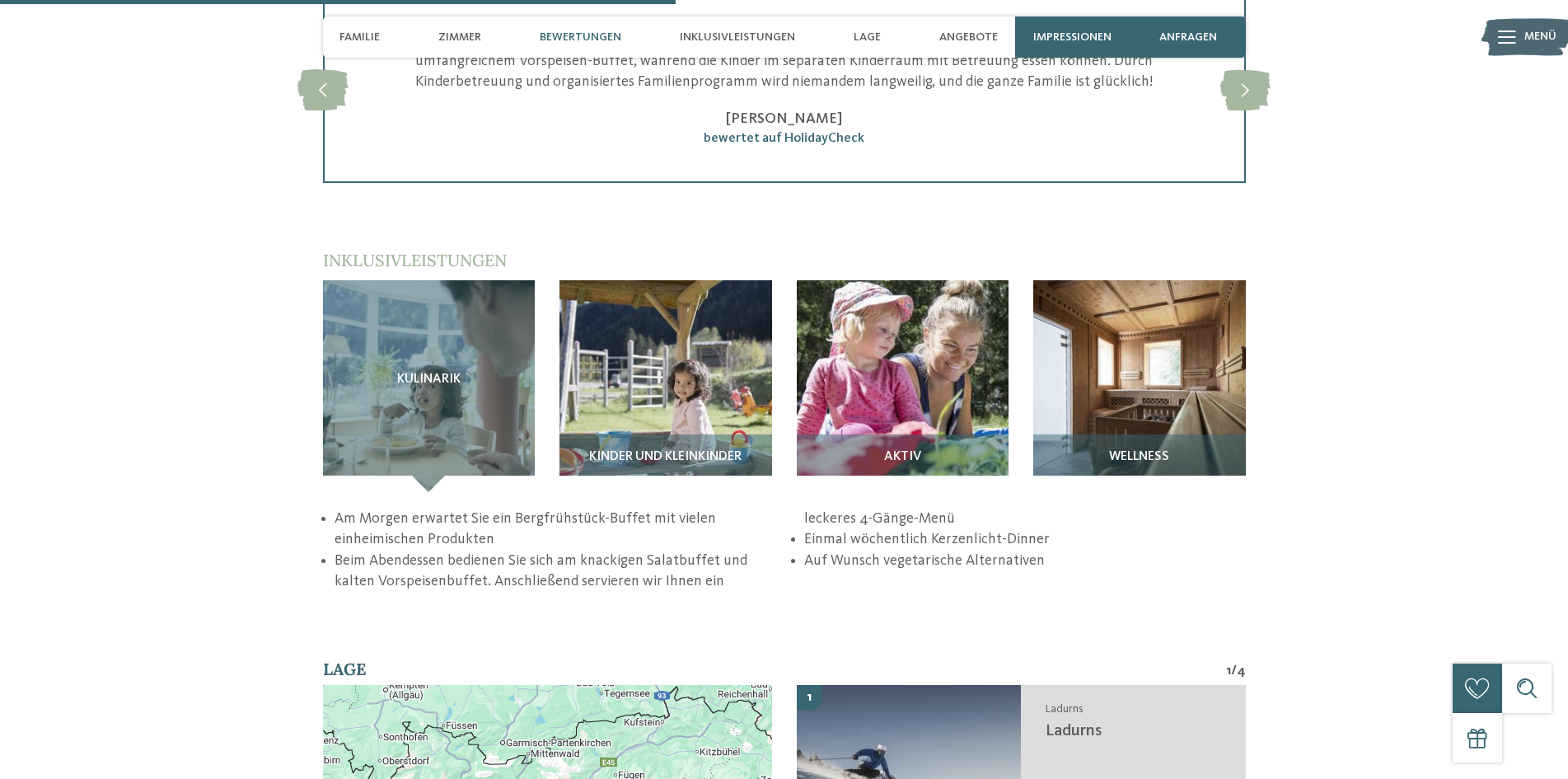
scroll to position [2197, 0]
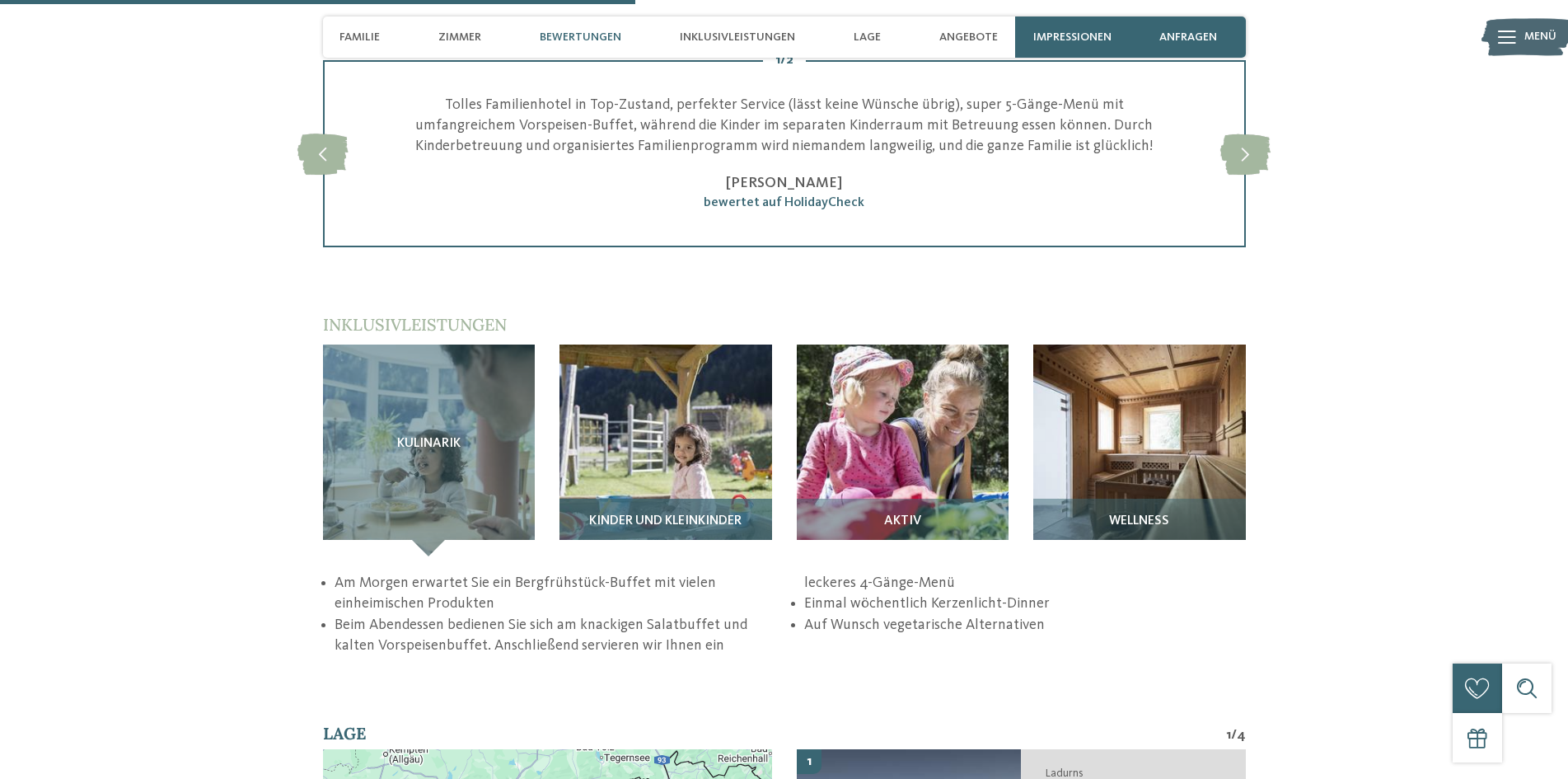
click at [620, 406] on img at bounding box center [665, 450] width 213 height 213
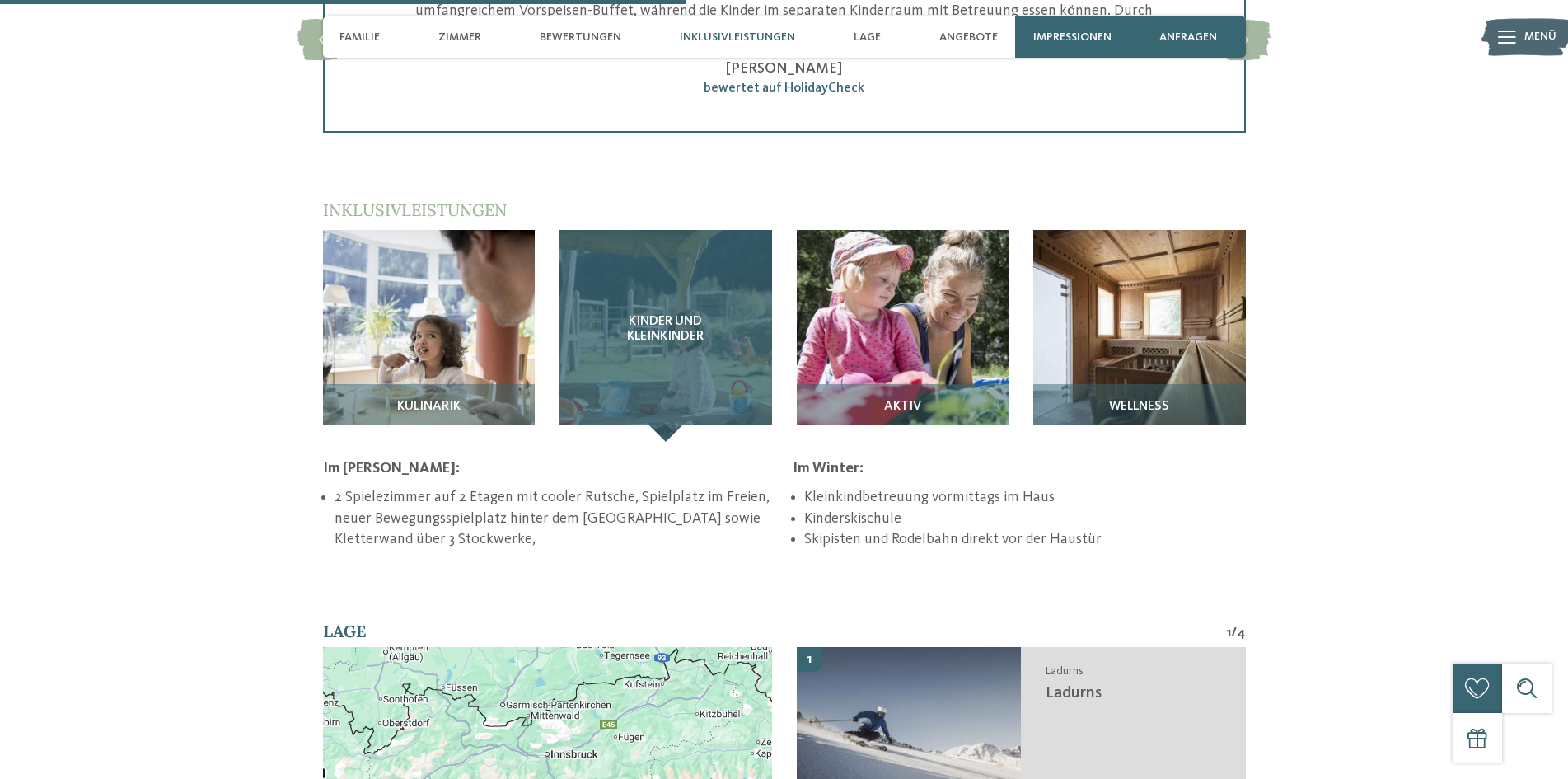
scroll to position [2473, 0]
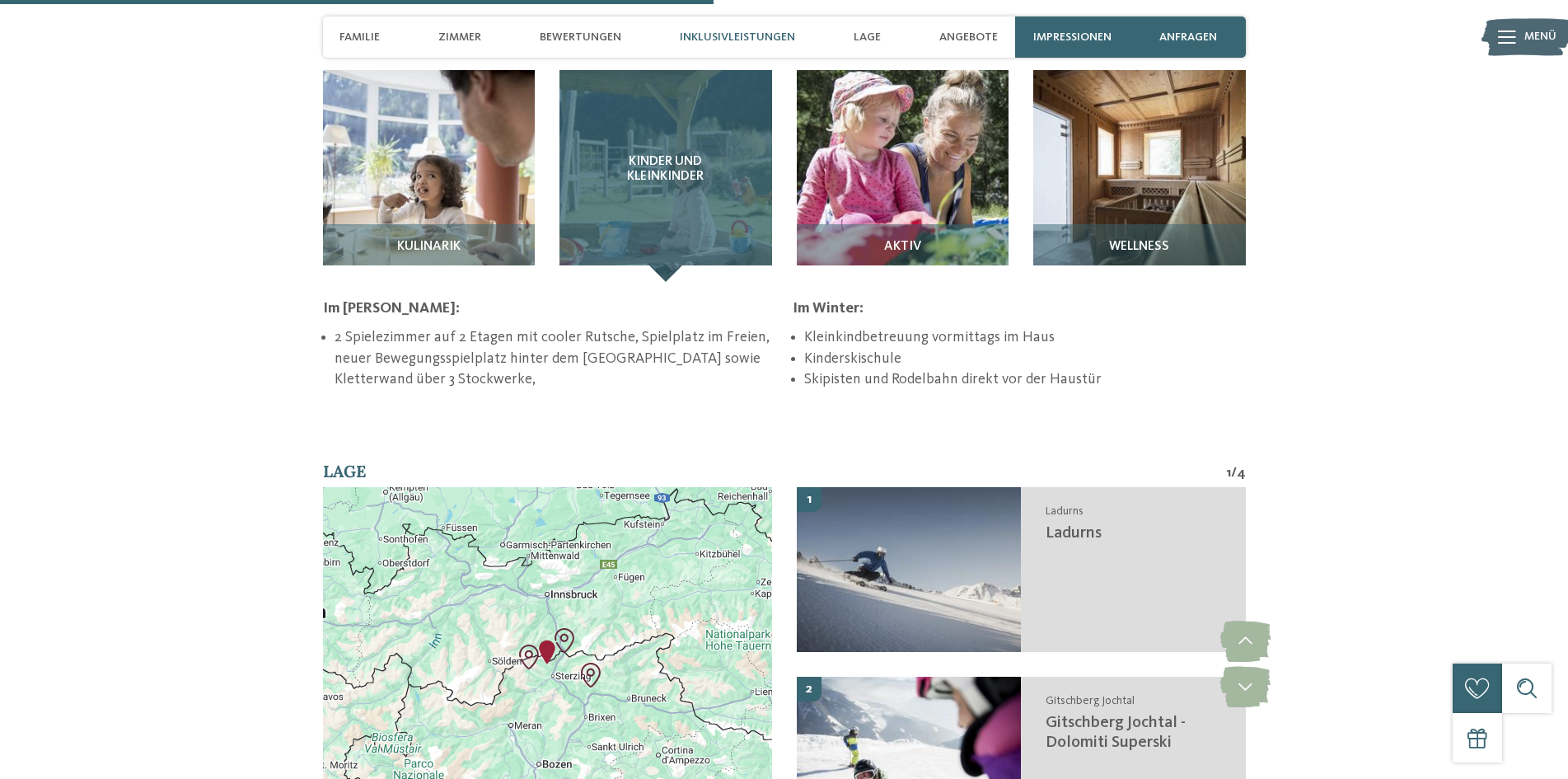
click at [667, 246] on div "Kinder und Kleinkinder" at bounding box center [665, 176] width 213 height 213
click at [647, 176] on div "Kinder und Kleinkinder" at bounding box center [665, 176] width 213 height 213
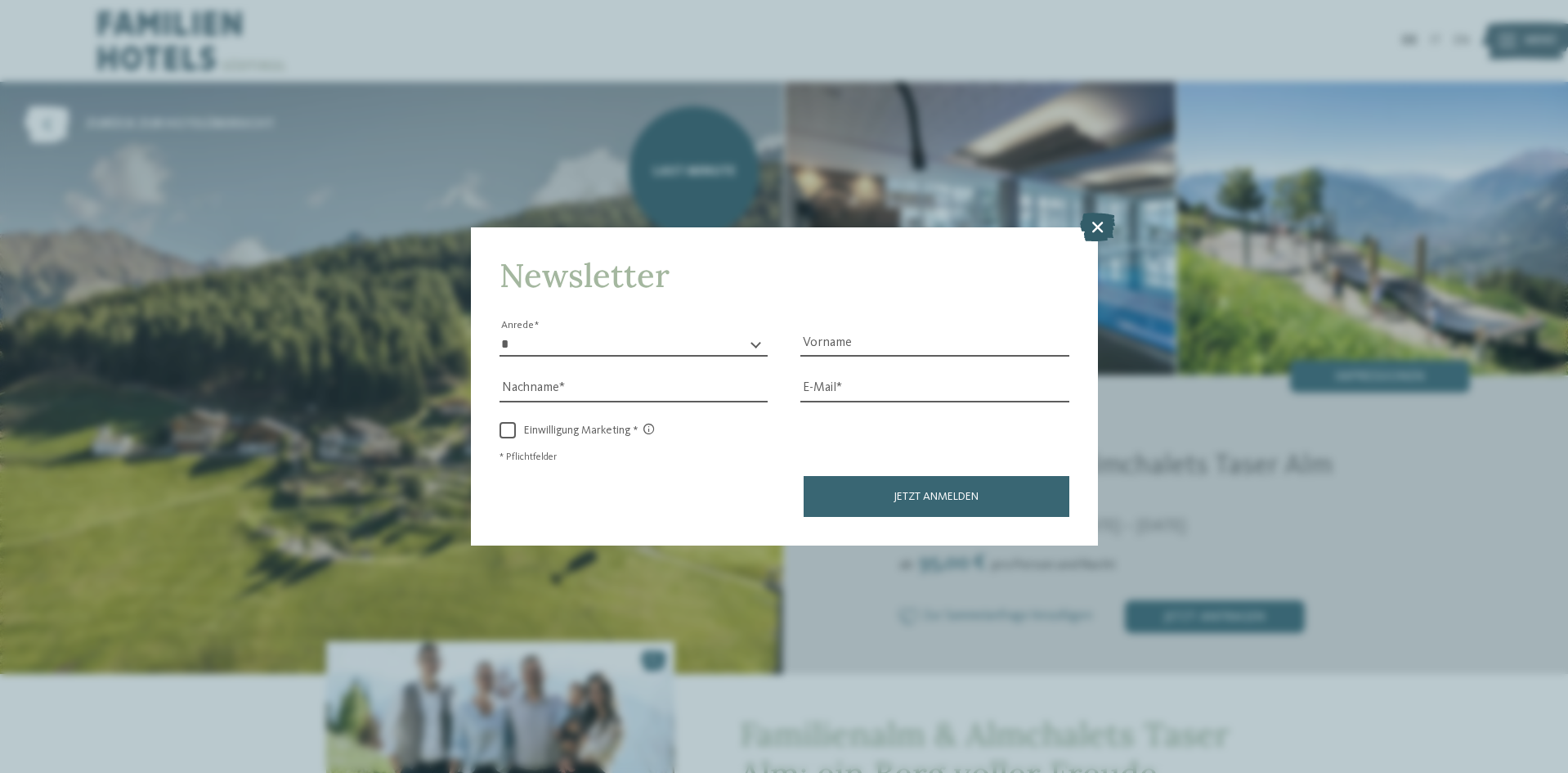
click at [1092, 222] on icon at bounding box center [1098, 226] width 35 height 28
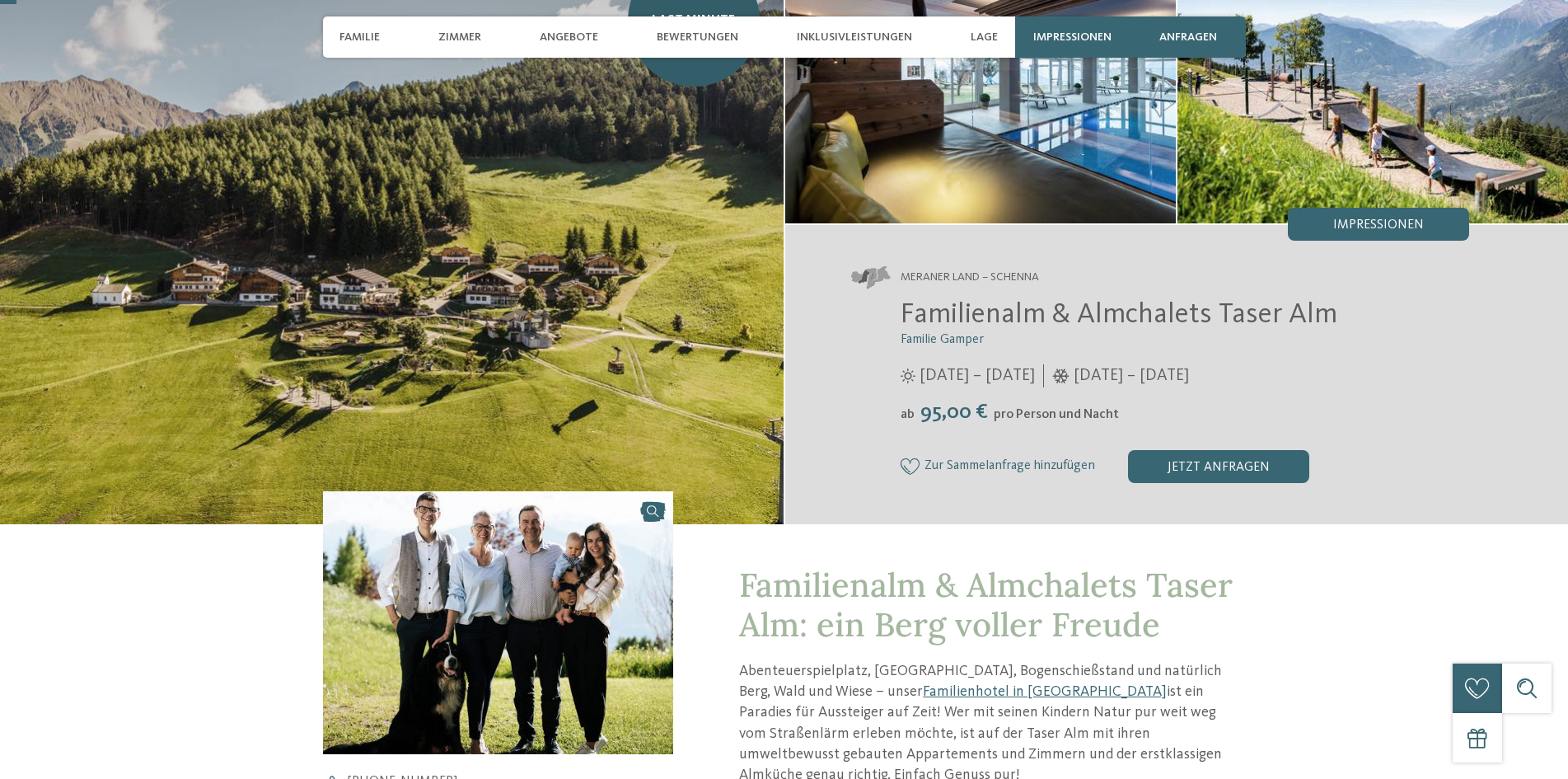
scroll to position [549, 0]
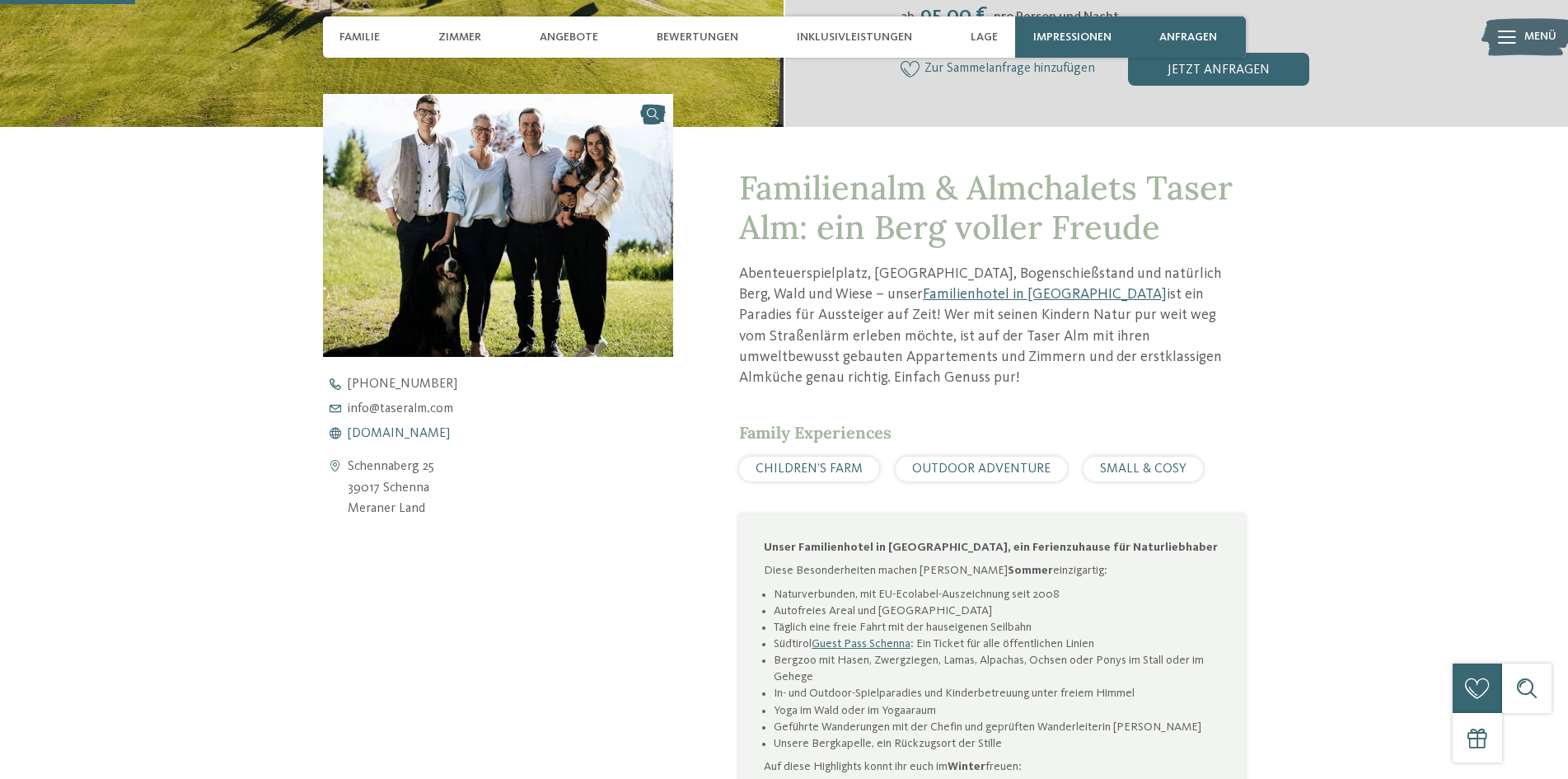
click at [435, 429] on span "[DOMAIN_NAME]" at bounding box center [398, 433] width 102 height 13
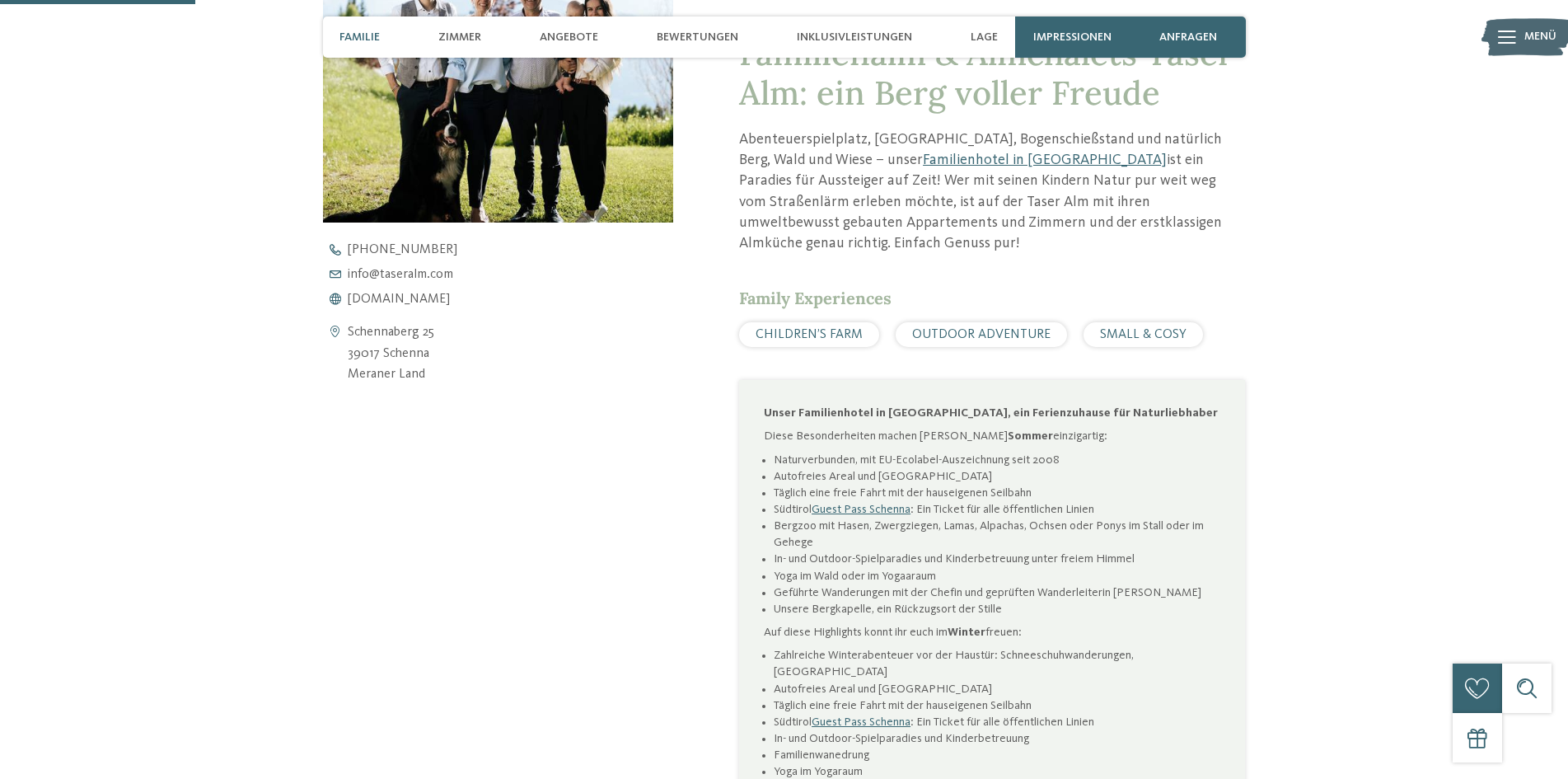
scroll to position [825, 0]
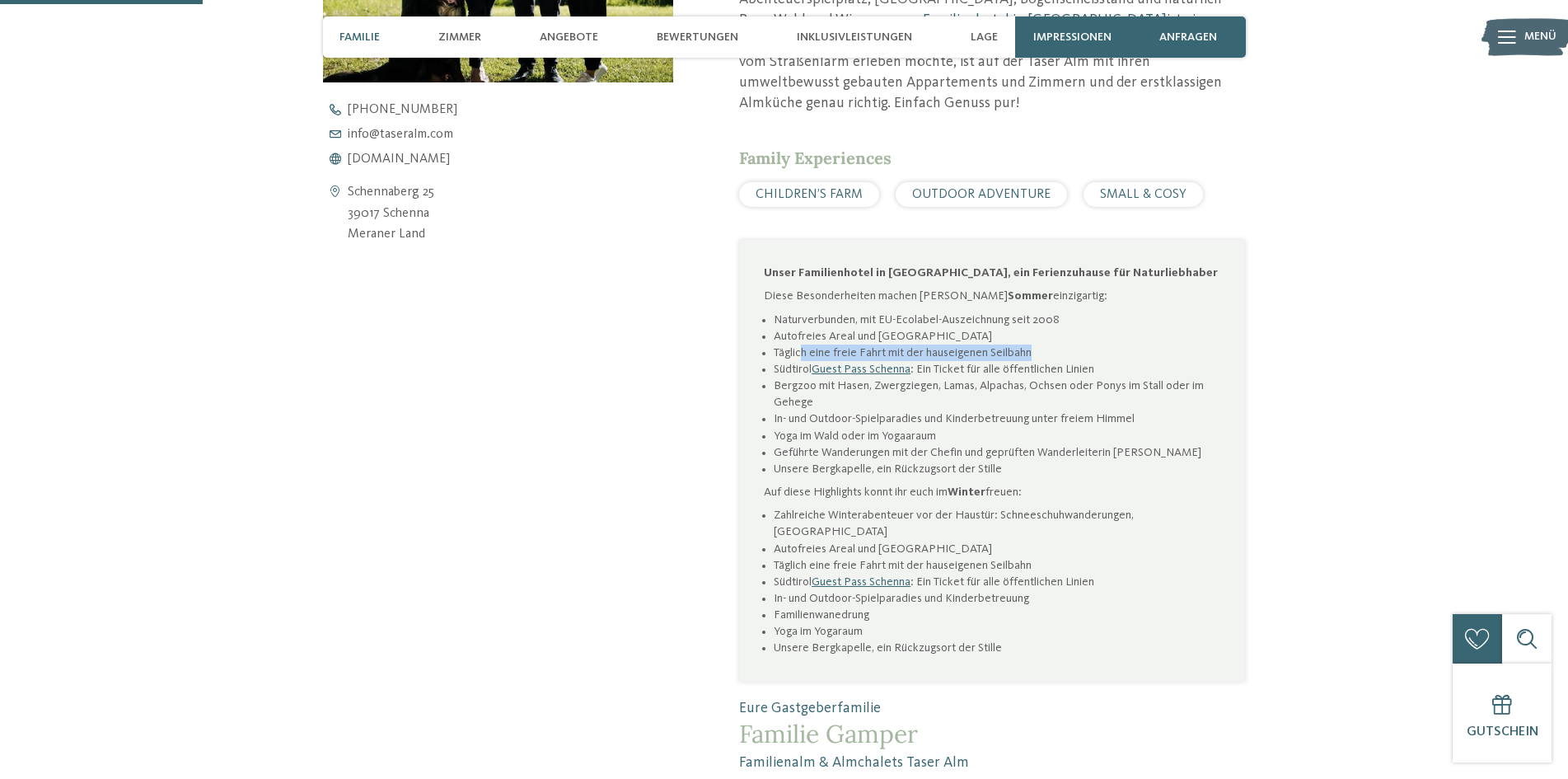
drag, startPoint x: 800, startPoint y: 331, endPoint x: 1039, endPoint y: 328, distance: 239.0
click at [1039, 344] on li "Täglich eine freie Fahrt mit der hauseigenen Seilbahn" at bounding box center [997, 352] width 446 height 17
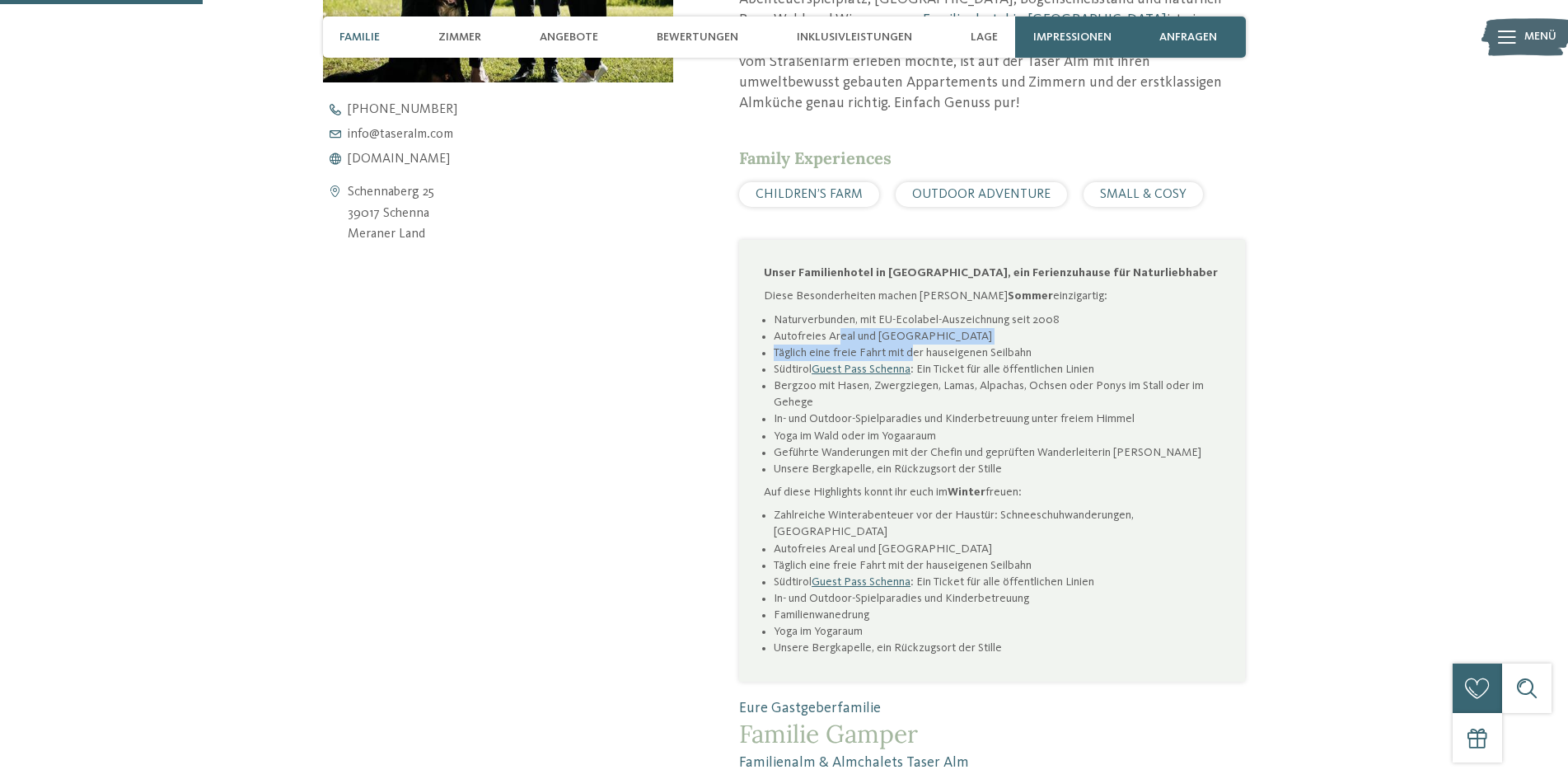
drag, startPoint x: 841, startPoint y: 314, endPoint x: 915, endPoint y: 324, distance: 74.7
click at [915, 324] on ul "Naturverbunden, mit EU-Ecolabel-Auszeichnung seit 2008 Autofreies Areal und Alm…" at bounding box center [992, 395] width 456 height 166
click at [923, 328] on li "Autofreies Areal und [GEOGRAPHIC_DATA]" at bounding box center [997, 336] width 446 height 17
drag, startPoint x: 981, startPoint y: 310, endPoint x: 782, endPoint y: 291, distance: 199.9
click at [782, 312] on ul "Naturverbunden, mit EU-Ecolabel-Auszeichnung seit 2008 Autofreies Areal und Alm…" at bounding box center [992, 395] width 456 height 166
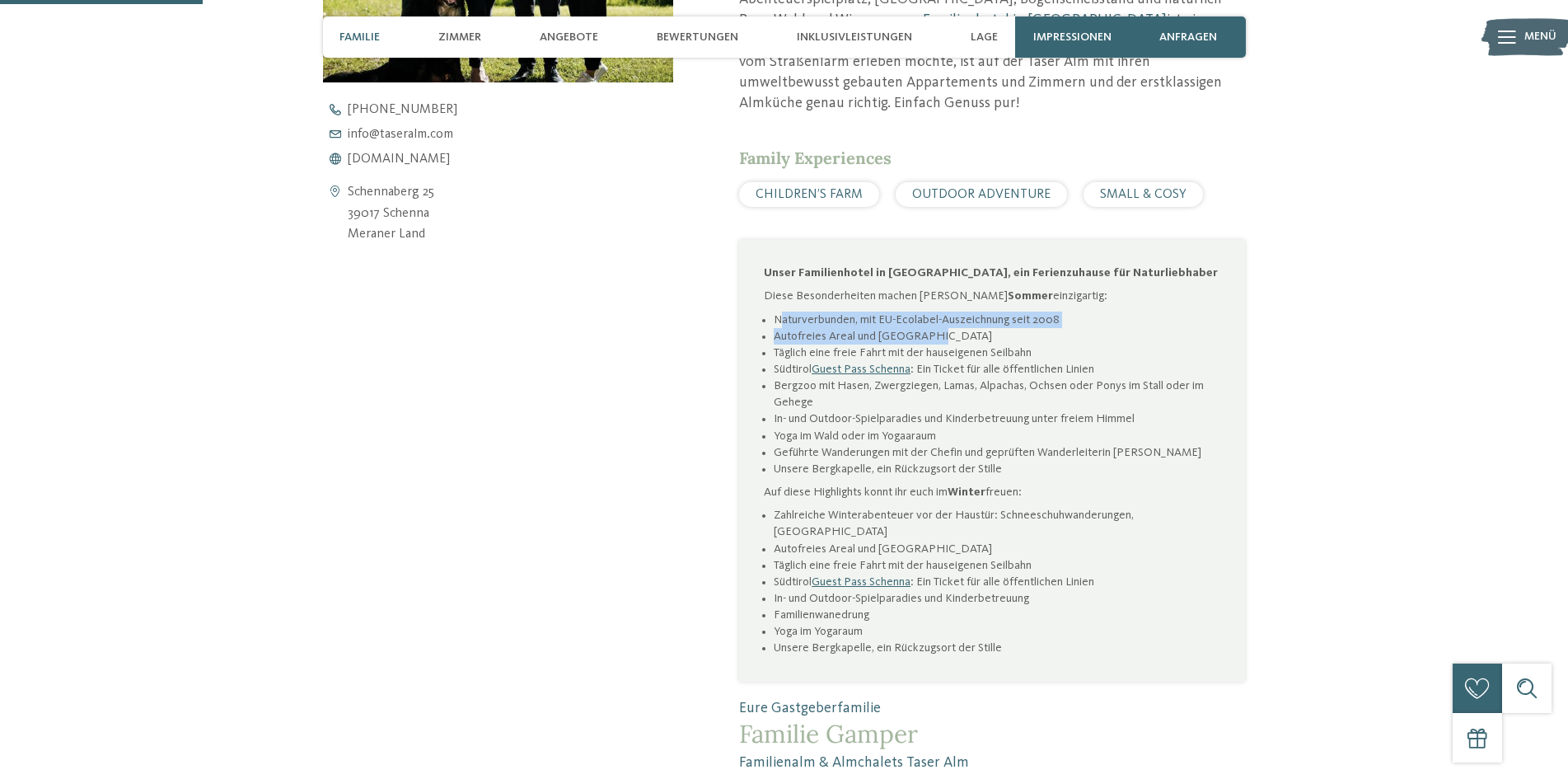
click at [785, 312] on li "Naturverbunden, mit EU-Ecolabel-Auszeichnung seit 2008" at bounding box center [997, 320] width 446 height 17
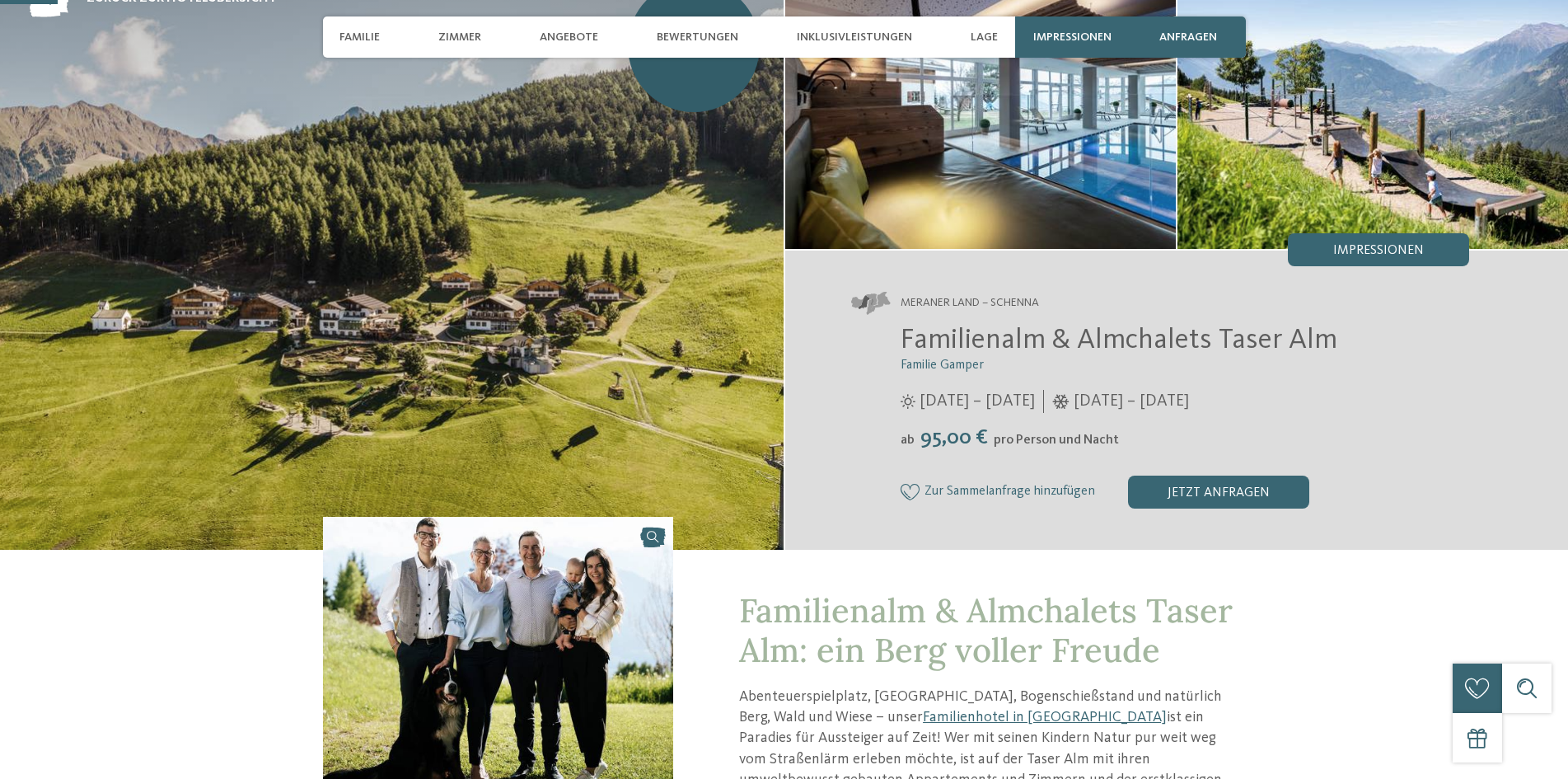
scroll to position [274, 0]
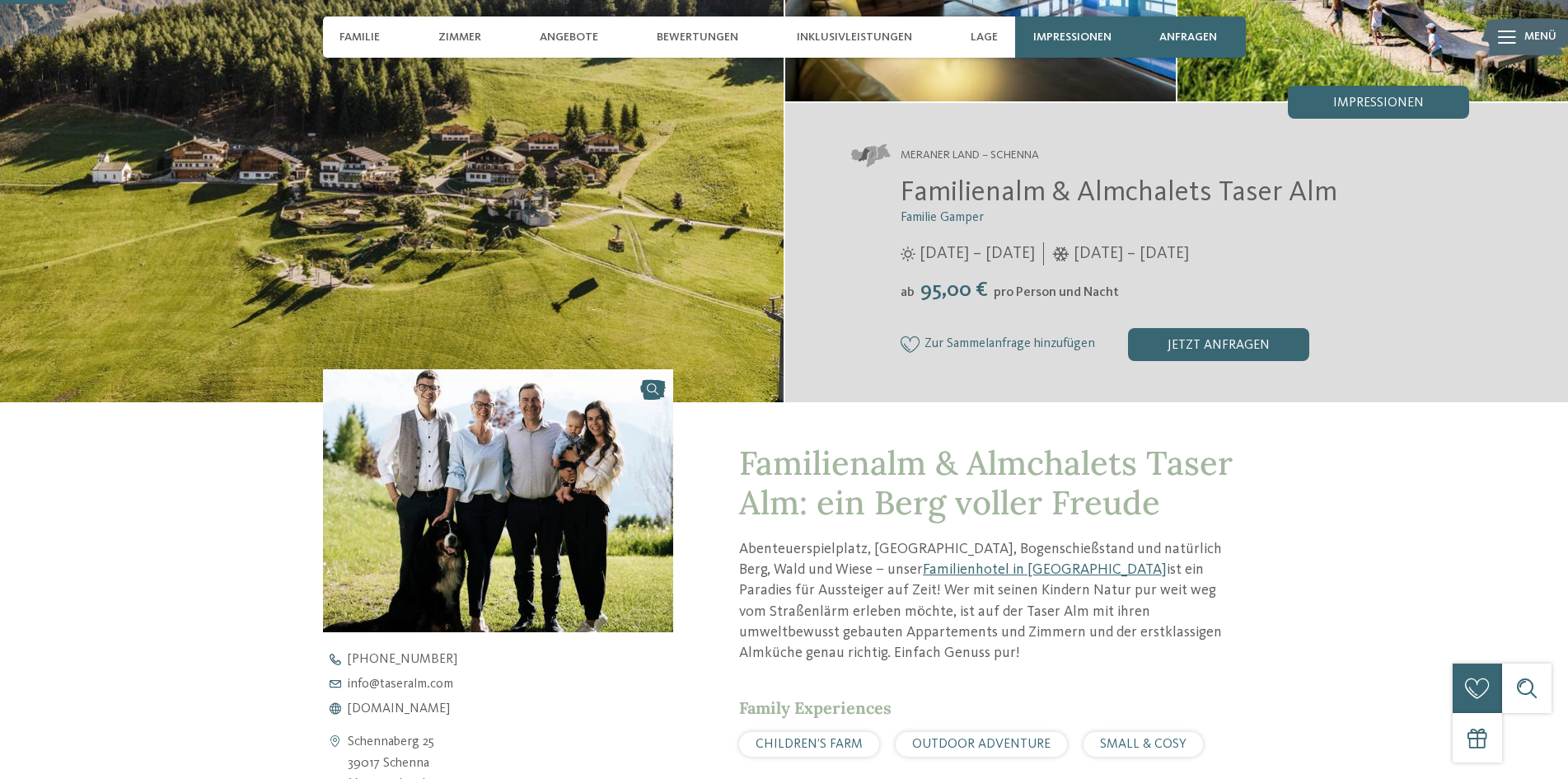
click at [509, 480] on img at bounding box center [498, 501] width 351 height 263
click at [987, 40] on span "Lage" at bounding box center [984, 38] width 27 height 14
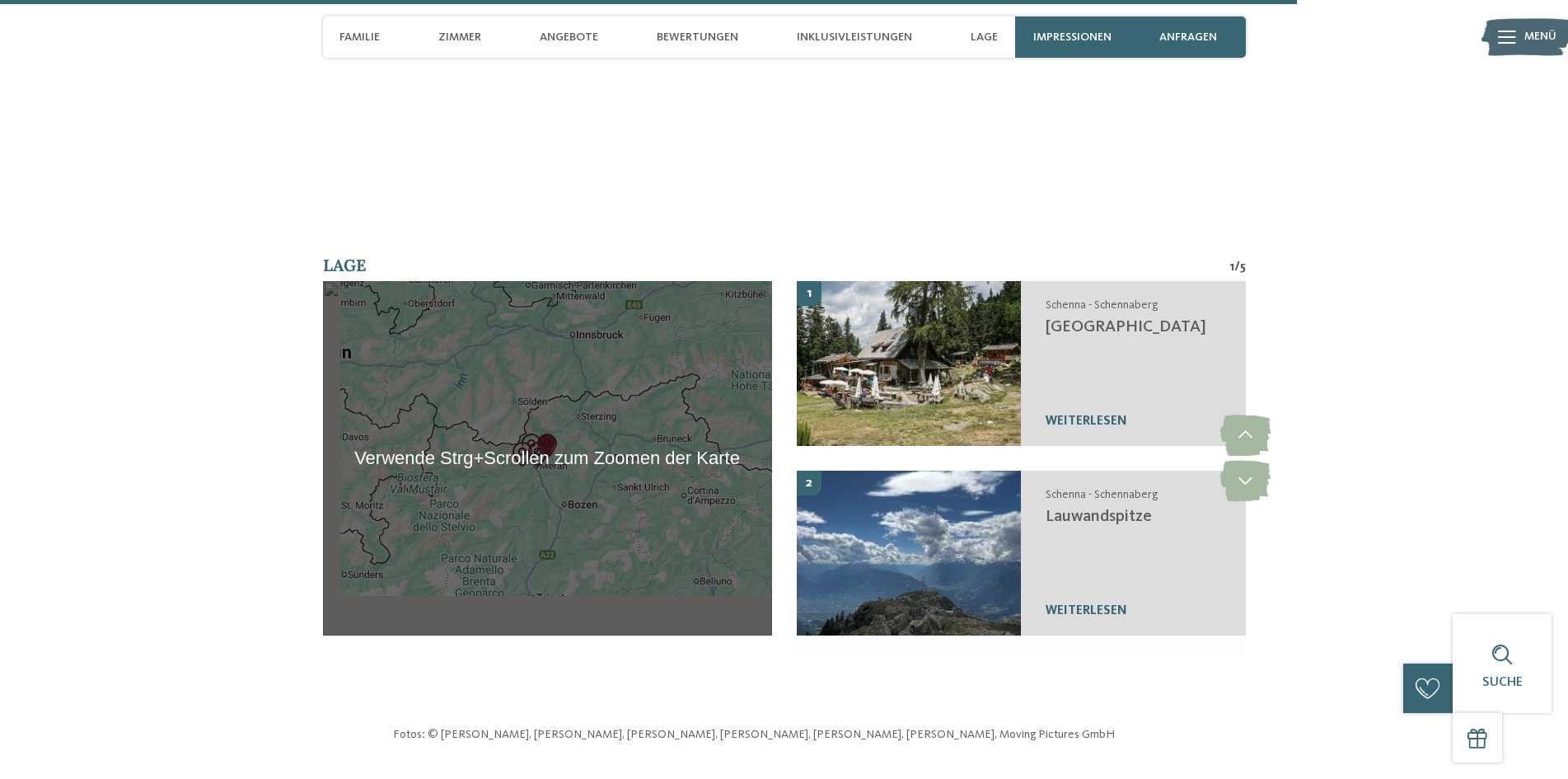
scroll to position [5686, 0]
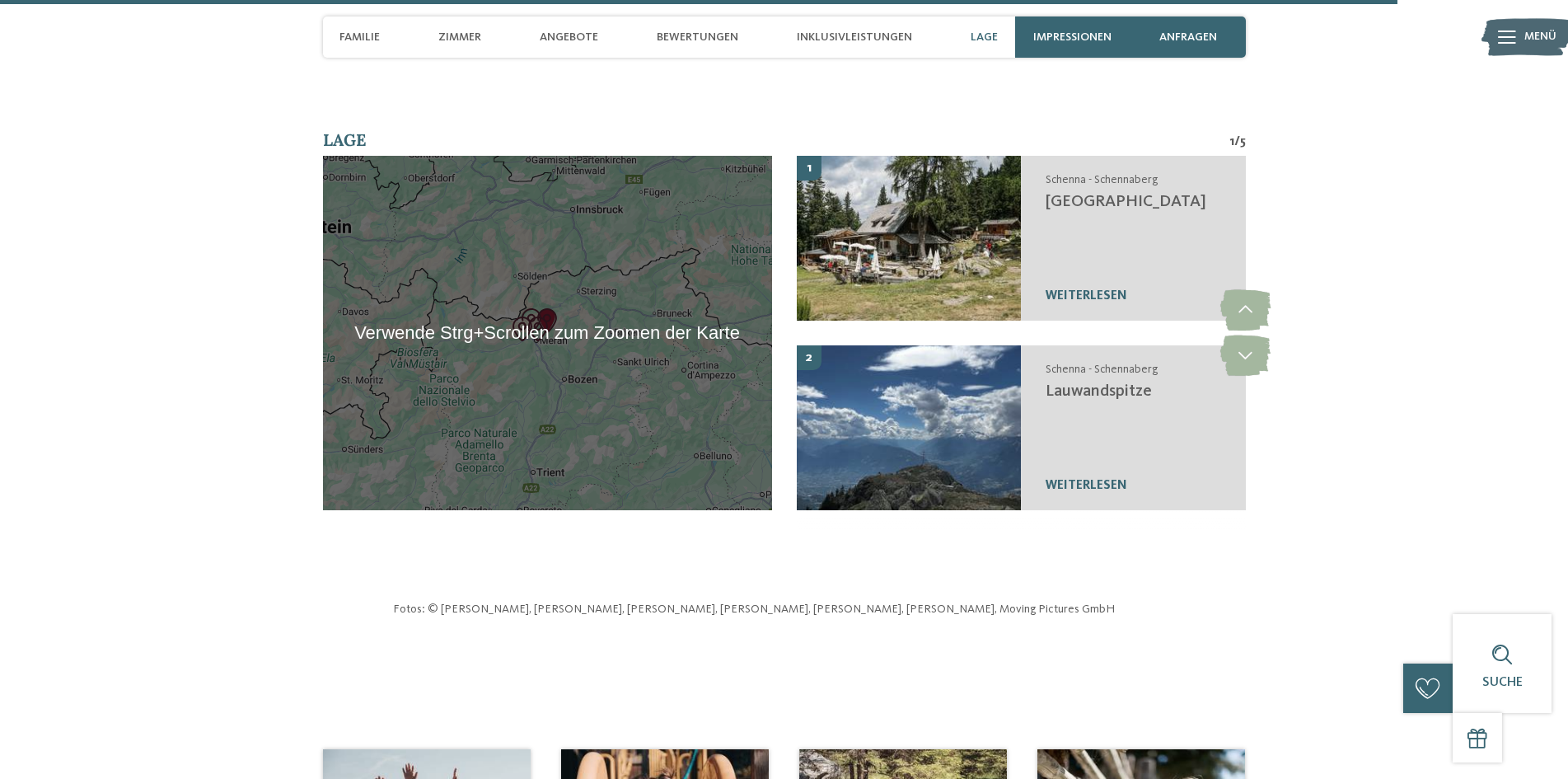
click at [550, 329] on div at bounding box center [547, 333] width 449 height 354
click at [553, 303] on div at bounding box center [547, 333] width 449 height 354
